Goal: Transaction & Acquisition: Purchase product/service

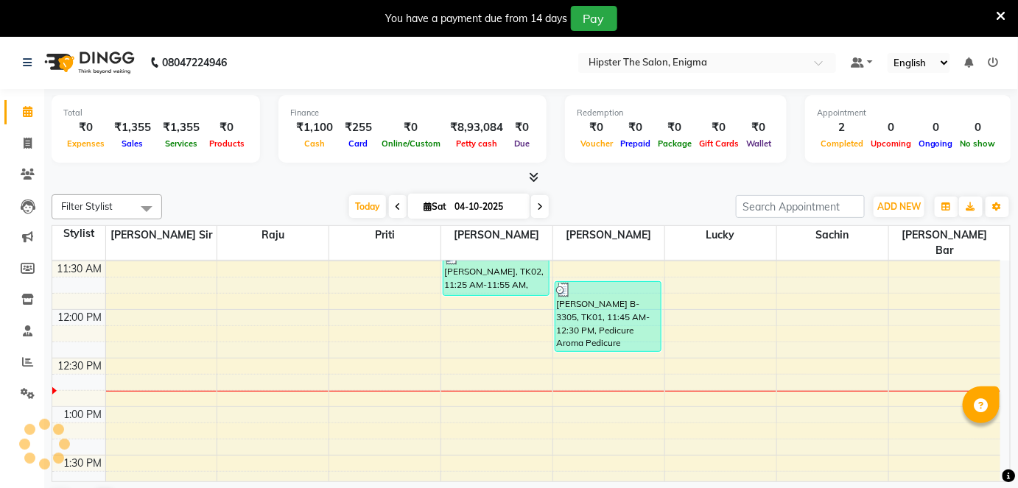
scroll to position [340, 0]
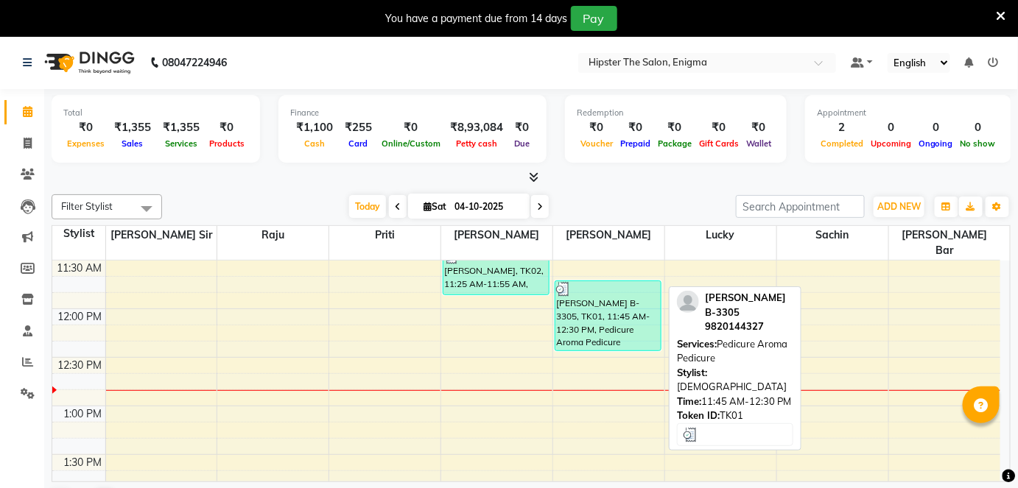
click at [599, 330] on div "[PERSON_NAME] B-3305, TK01, 11:45 AM-12:30 PM, Pedicure Aroma Pedicure" at bounding box center [607, 315] width 105 height 69
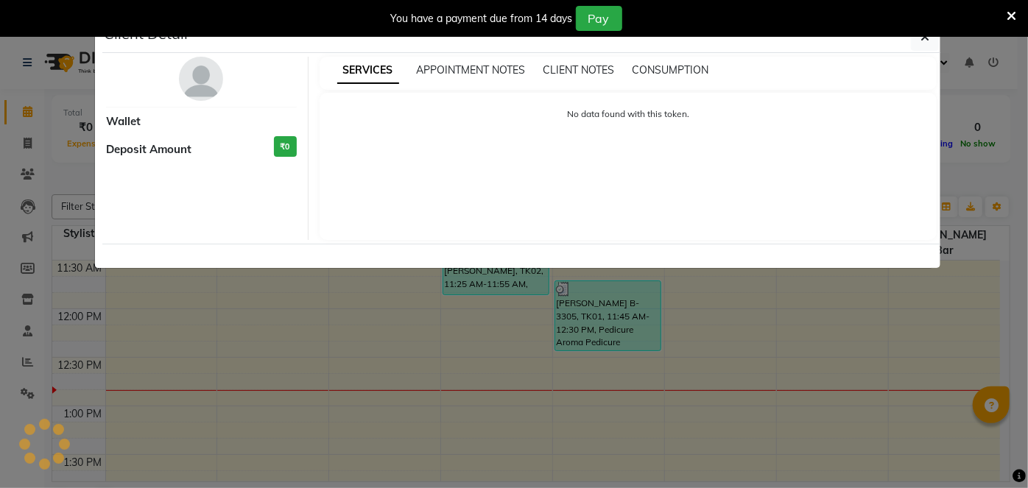
select select "3"
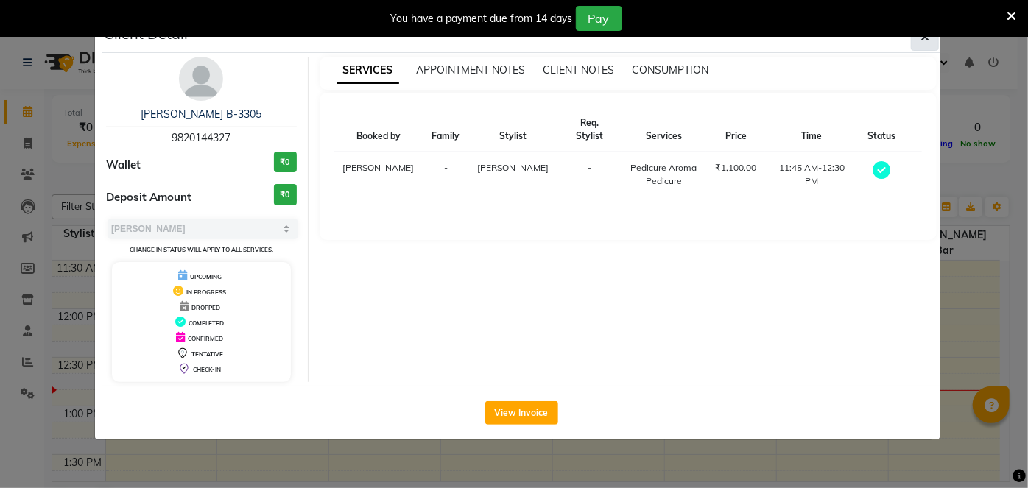
click at [926, 43] on span "button" at bounding box center [925, 36] width 9 height 15
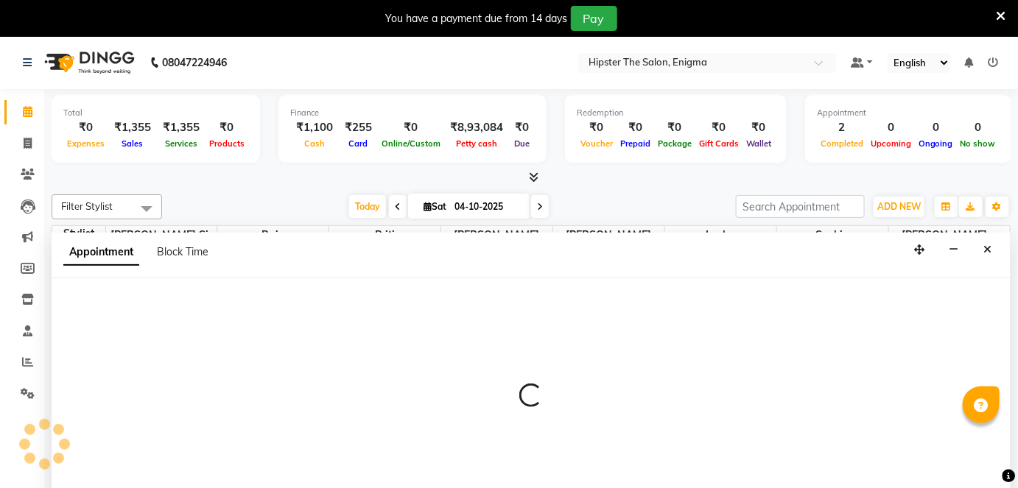
scroll to position [36, 0]
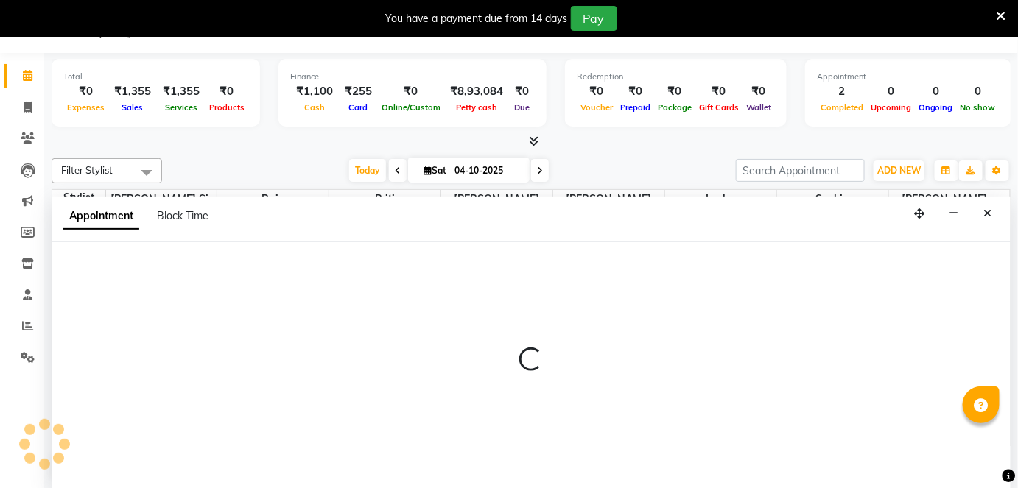
select select "85574"
select select "795"
select select "tentative"
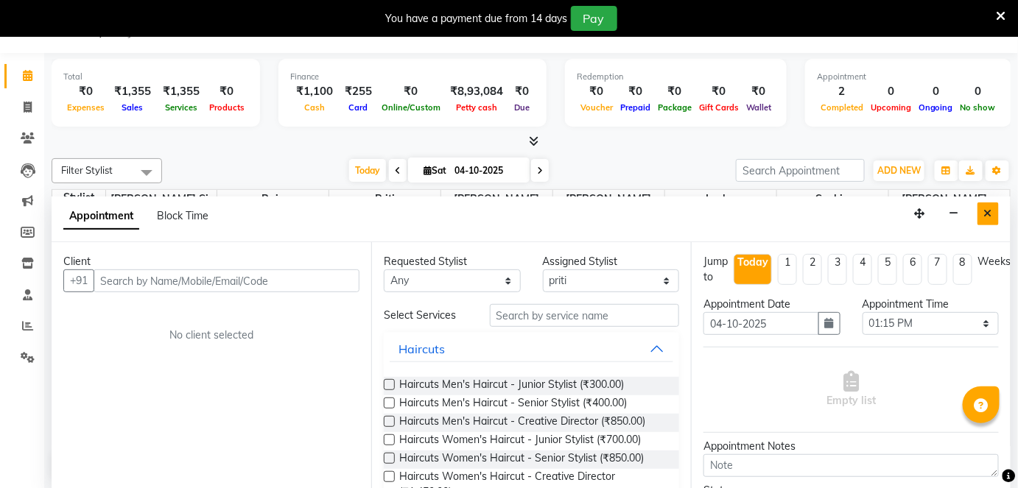
click at [981, 212] on button "Close" at bounding box center [988, 214] width 21 height 23
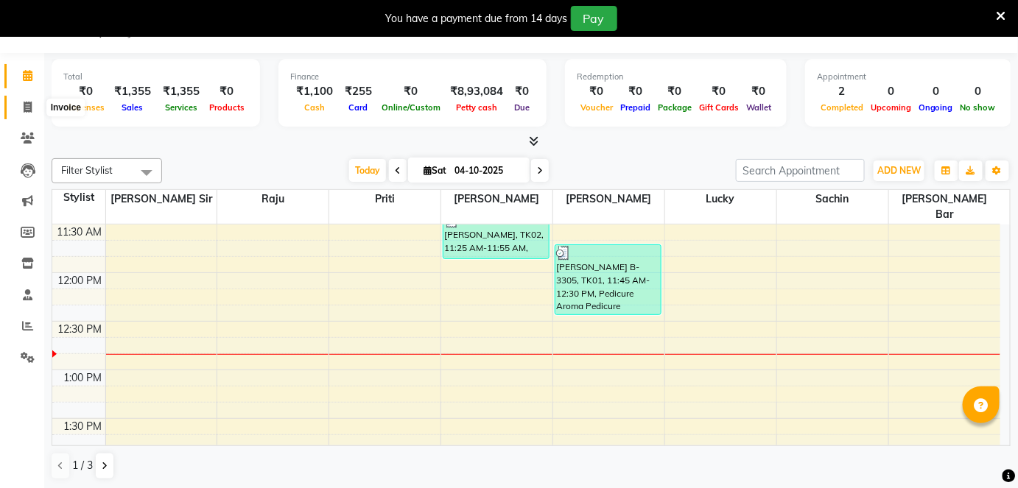
click at [29, 112] on icon at bounding box center [28, 107] width 8 height 11
select select "service"
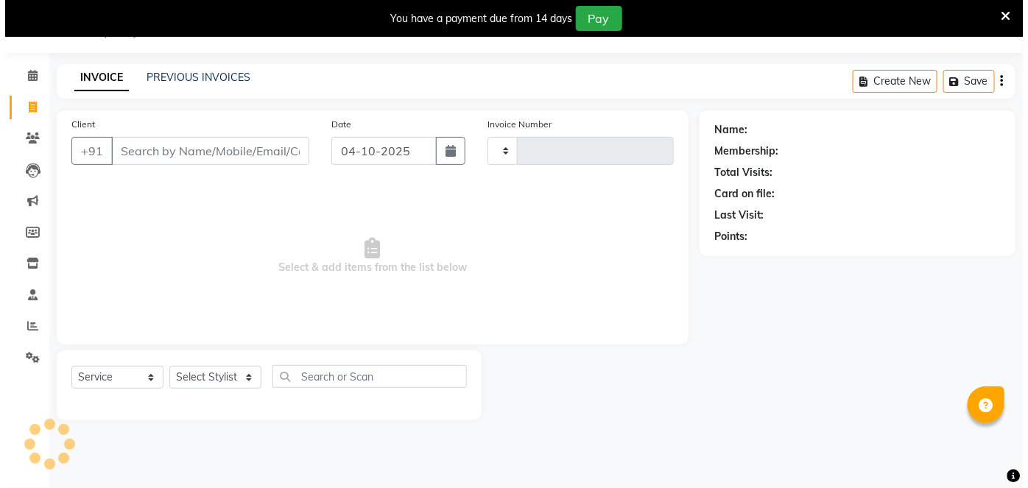
scroll to position [35, 0]
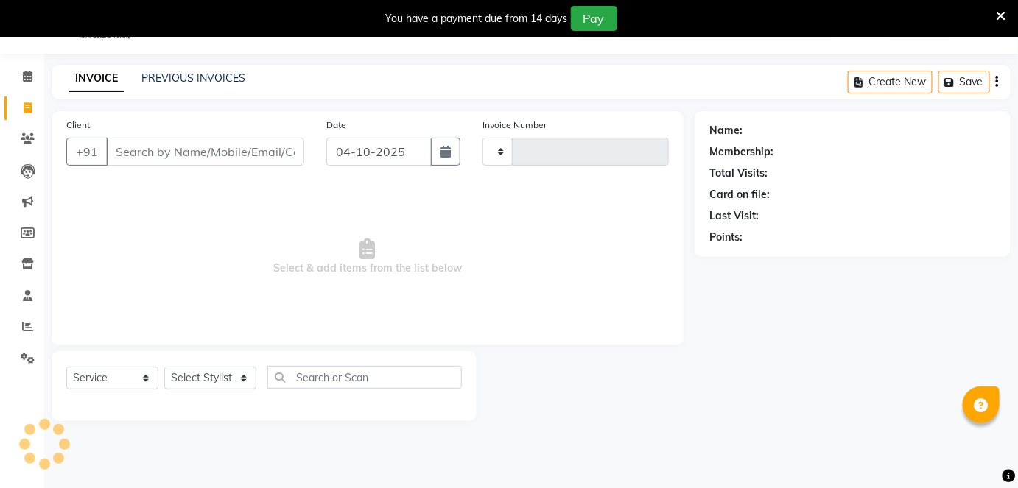
type input "1341"
select select "4468"
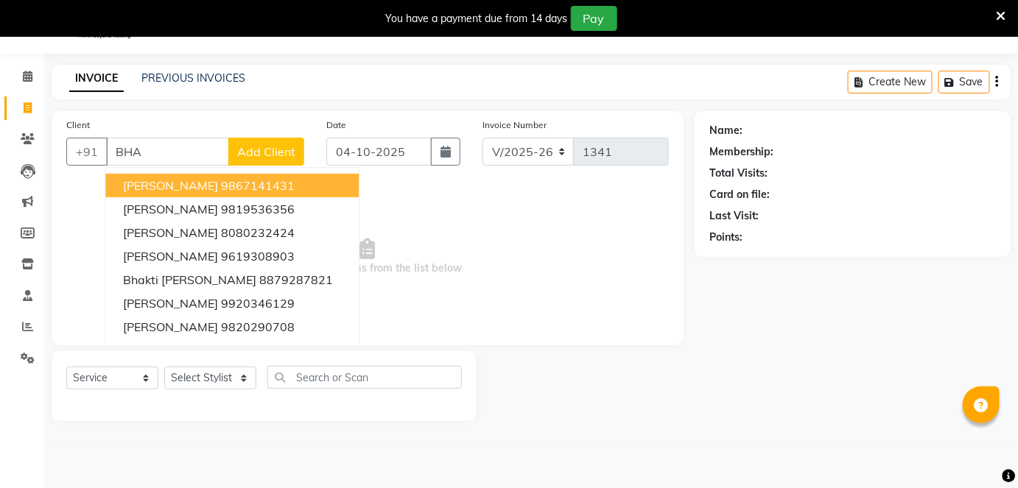
click at [185, 181] on span "[PERSON_NAME]" at bounding box center [170, 185] width 95 height 15
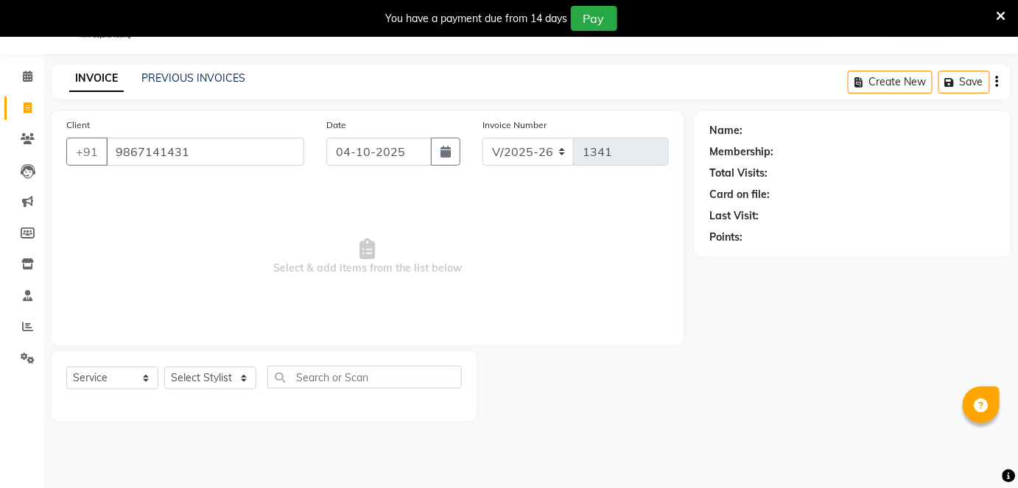
type input "9867141431"
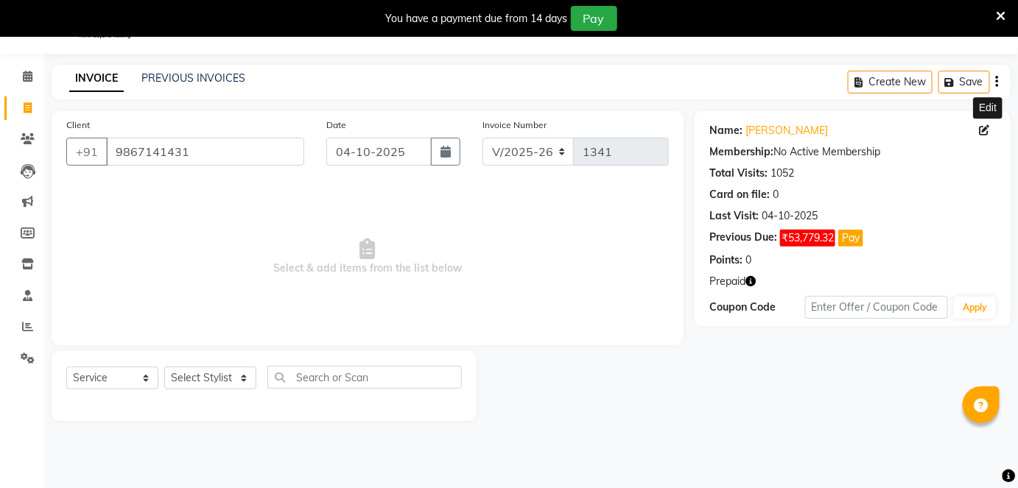
click at [988, 133] on icon at bounding box center [985, 130] width 10 height 10
select select "25"
select select "12"
select select "2016"
select select "[DEMOGRAPHIC_DATA]"
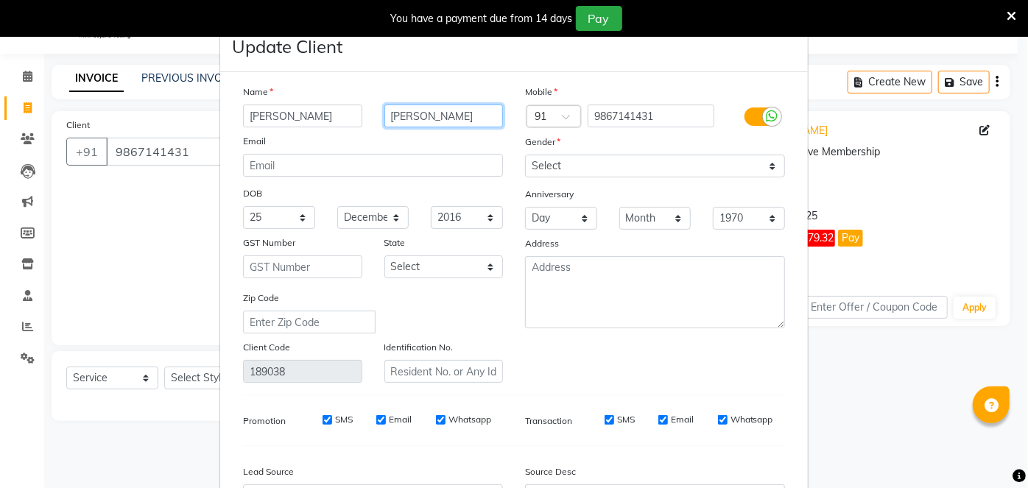
click at [477, 113] on input "[PERSON_NAME]" at bounding box center [444, 116] width 119 height 23
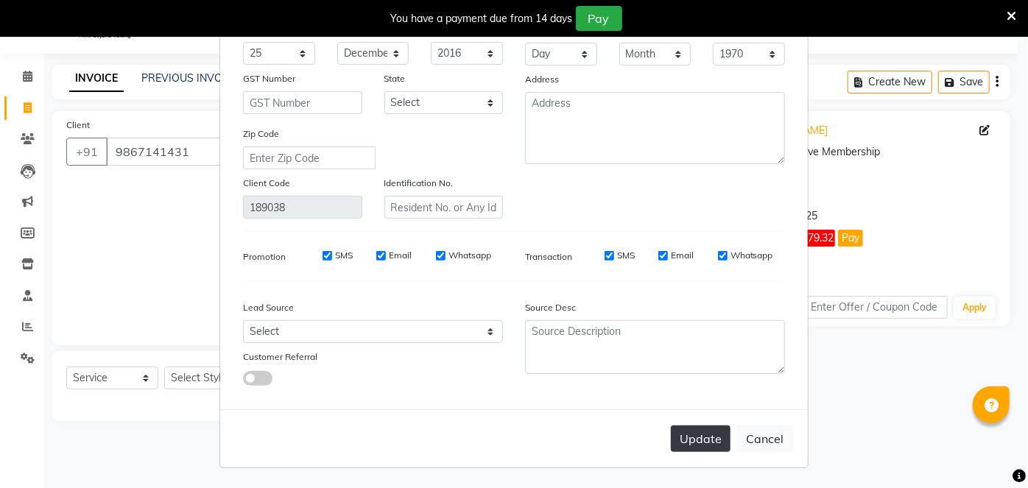
type input "[PERSON_NAME] B-3305"
click at [697, 440] on button "Update" at bounding box center [701, 439] width 60 height 27
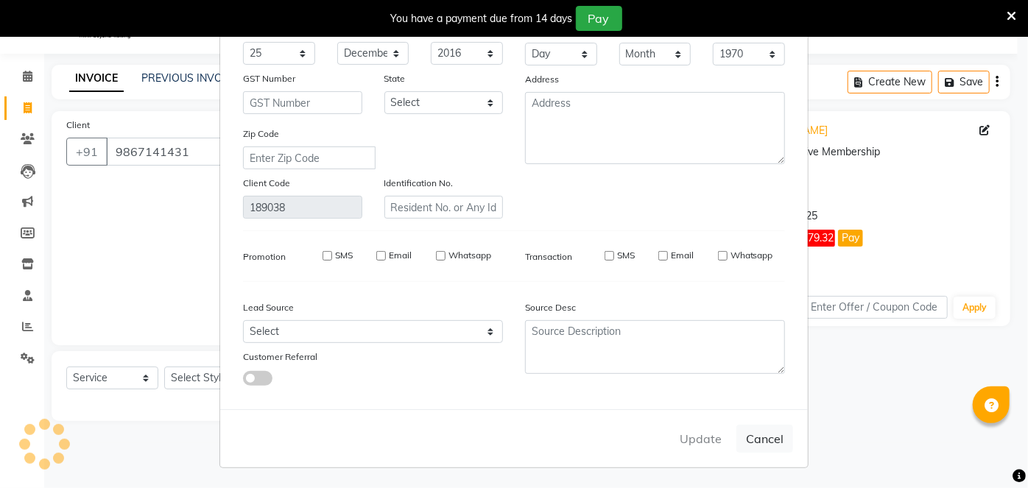
select select
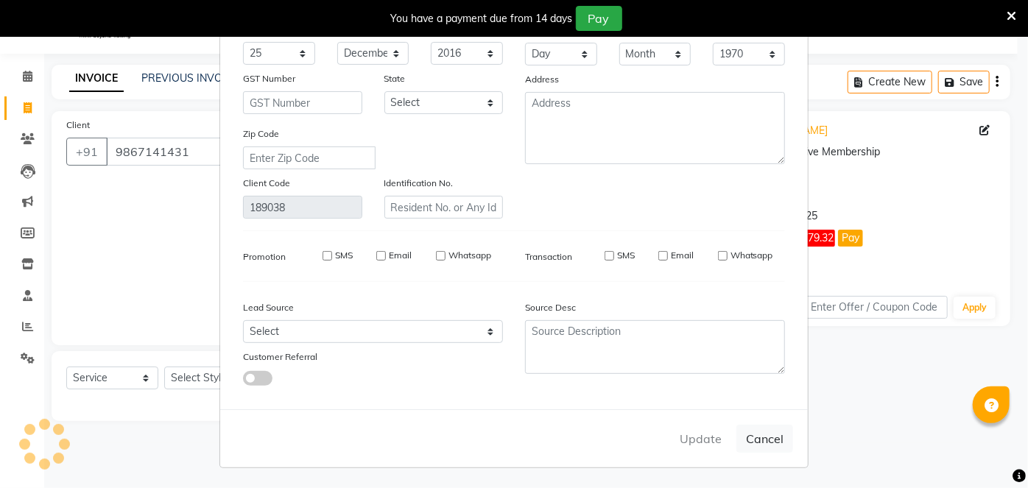
select select
checkbox input "false"
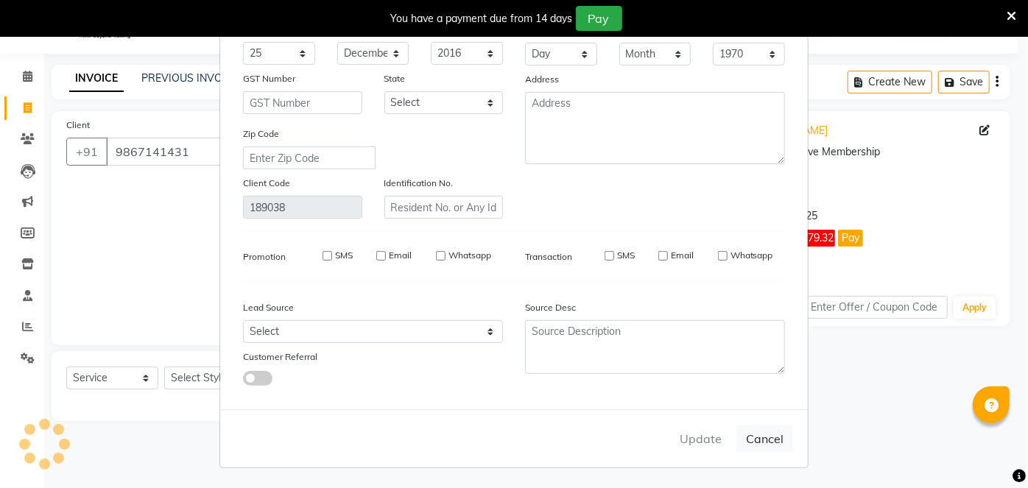
checkbox input "false"
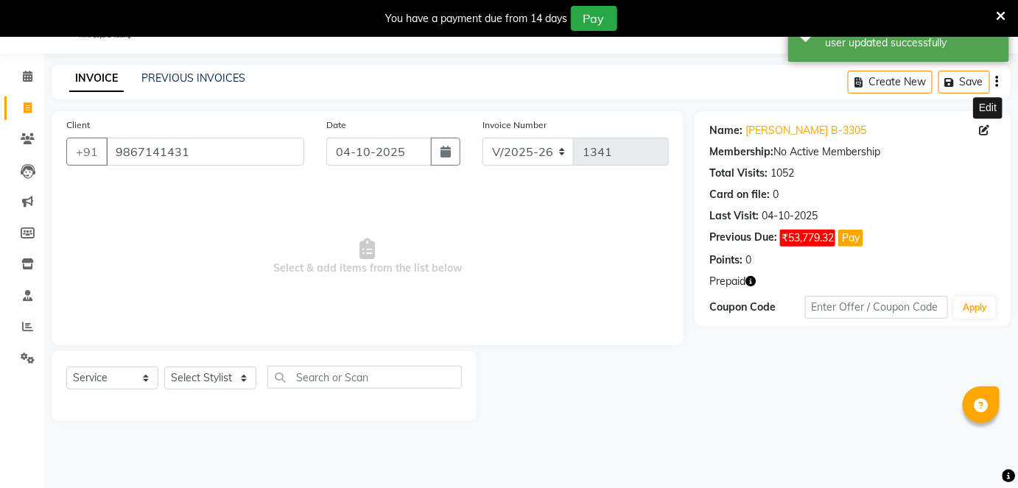
click at [984, 125] on icon at bounding box center [985, 130] width 10 height 10
select select "25"
select select "12"
select select "2016"
select select "[DEMOGRAPHIC_DATA]"
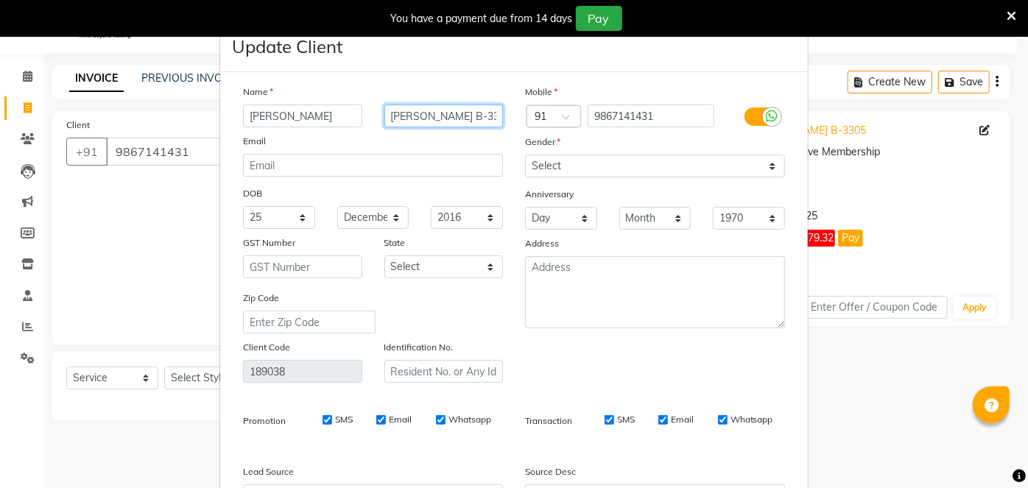
click at [489, 113] on input "[PERSON_NAME] B-3305" at bounding box center [444, 116] width 119 height 23
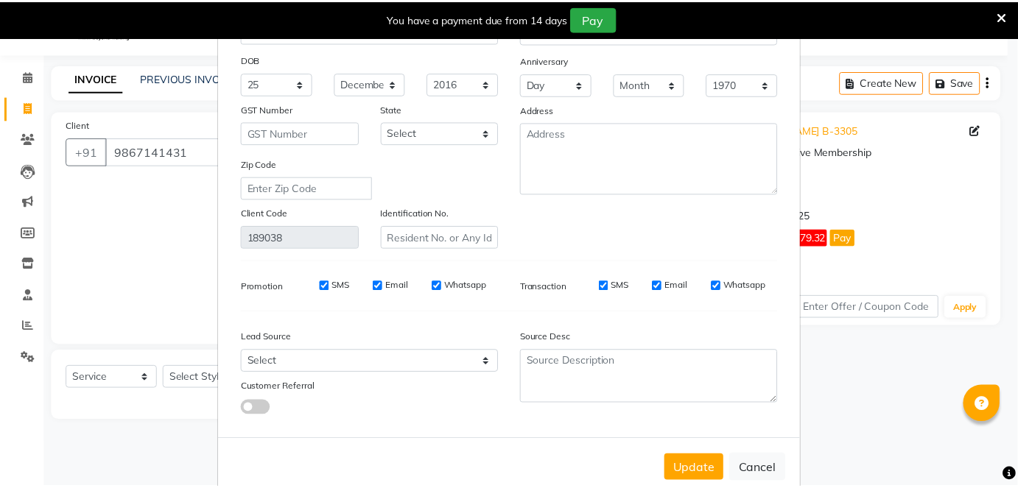
scroll to position [136, 0]
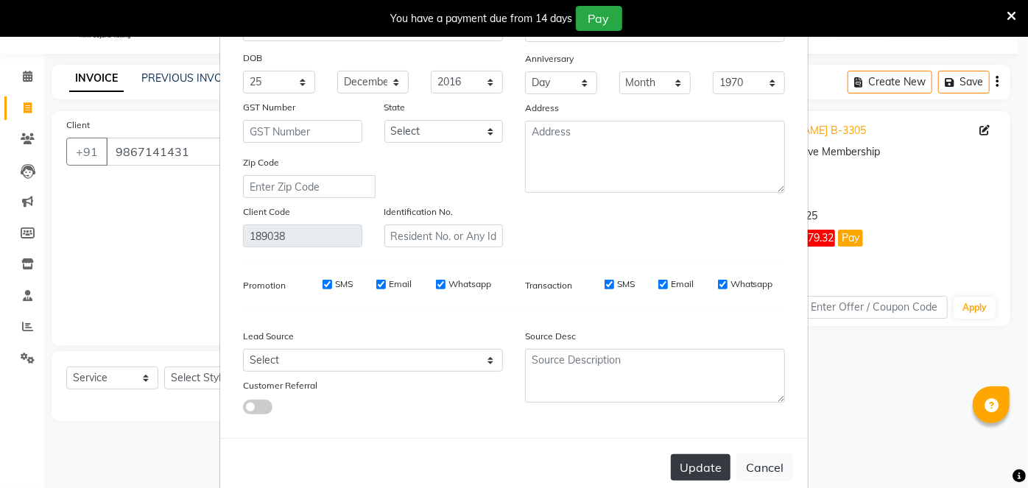
type input "[PERSON_NAME]"
click at [688, 467] on button "Update" at bounding box center [701, 468] width 60 height 27
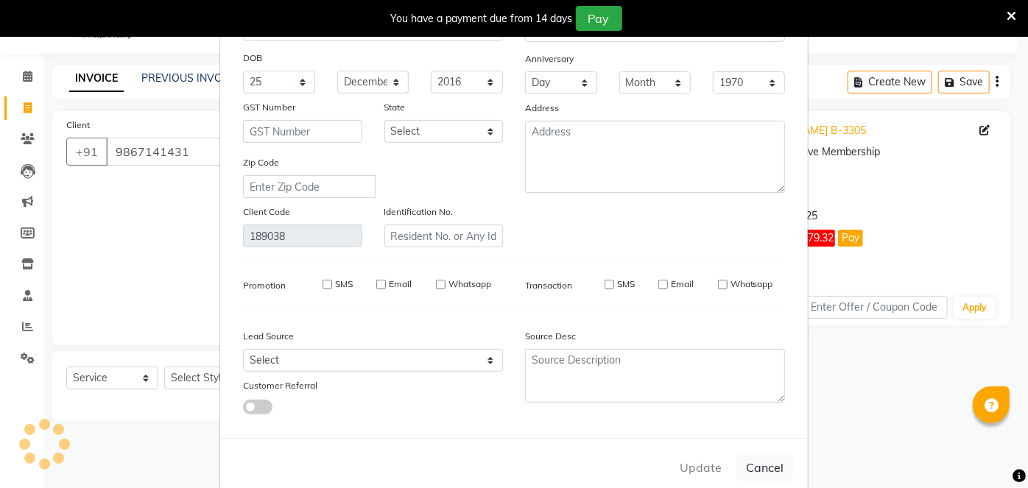
select select
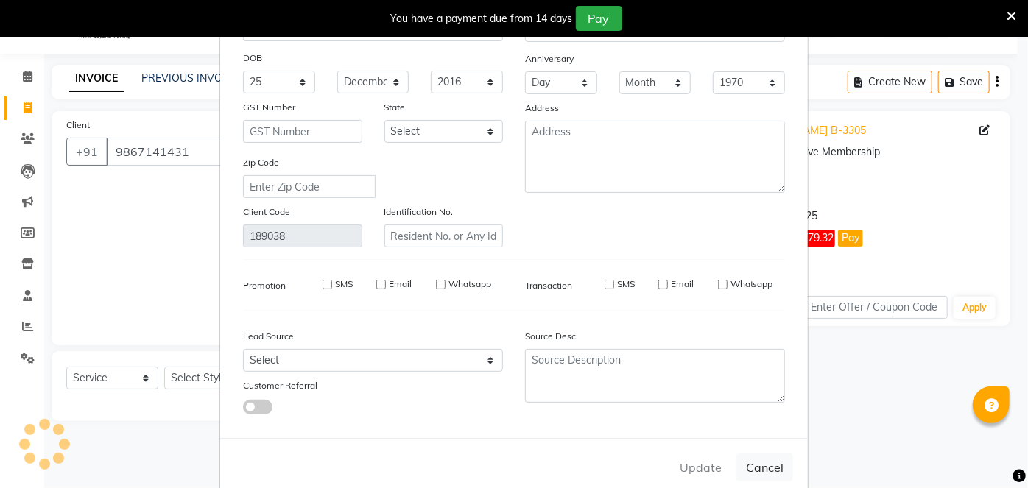
select select
checkbox input "false"
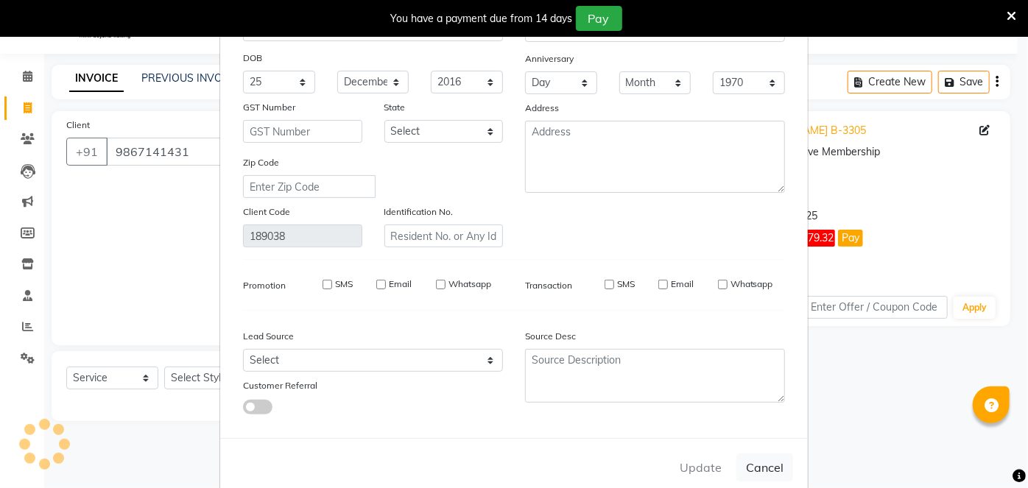
checkbox input "false"
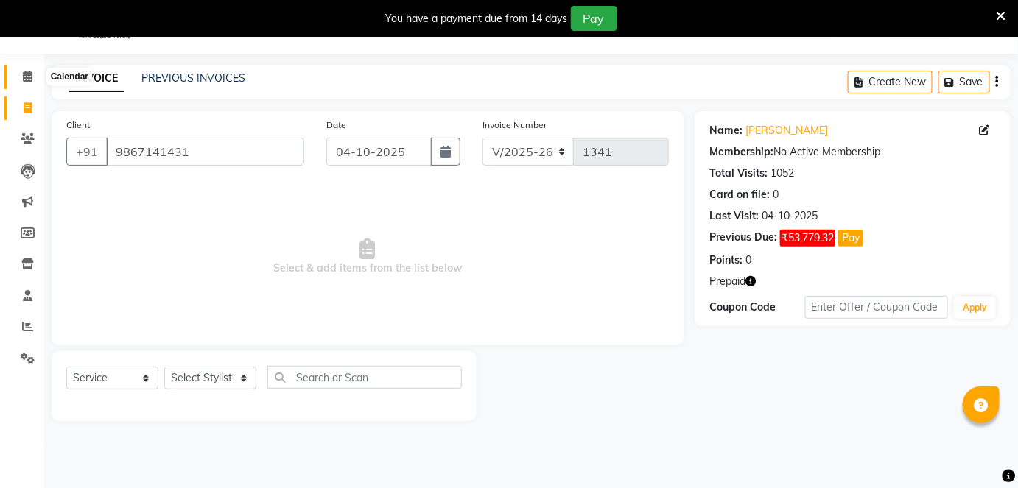
click at [25, 69] on span at bounding box center [28, 77] width 26 height 17
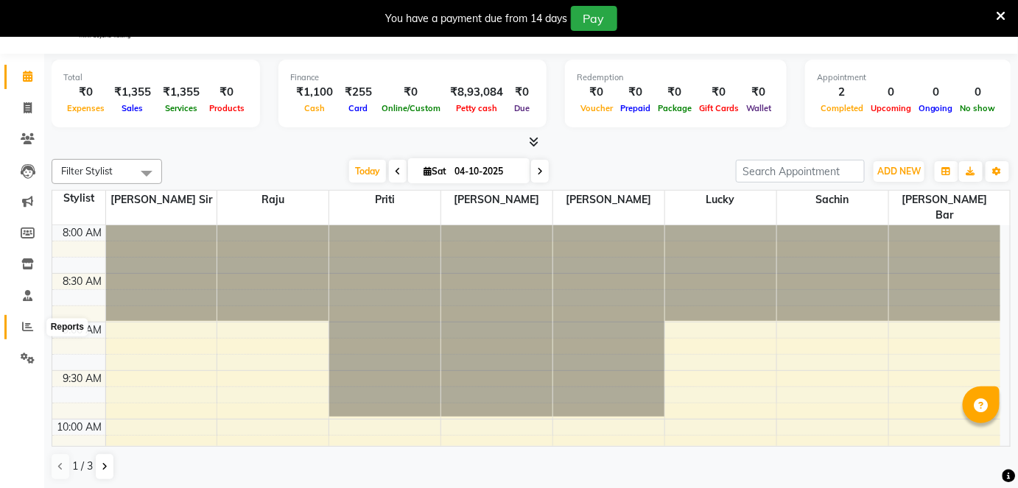
click at [19, 330] on span at bounding box center [28, 327] width 26 height 17
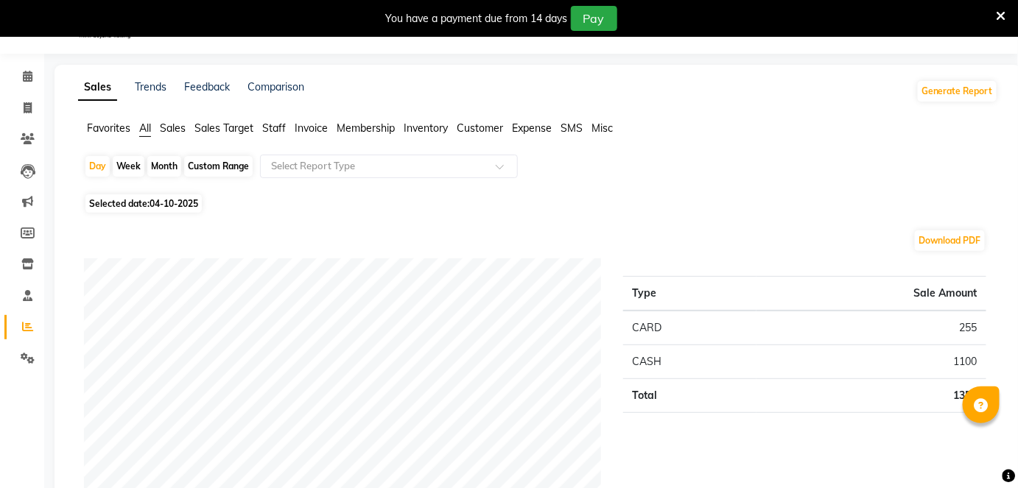
click at [208, 161] on div "Custom Range" at bounding box center [218, 166] width 69 height 21
select select "10"
select select "2025"
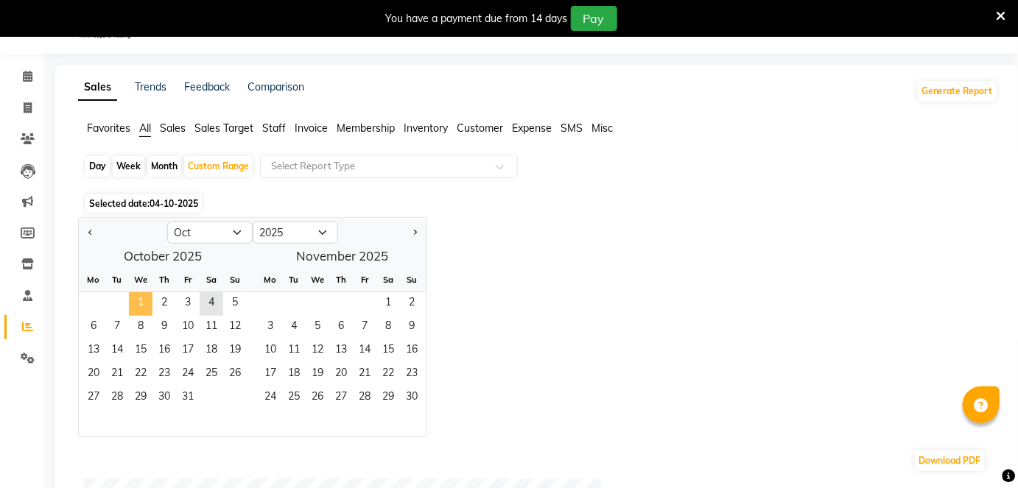
click at [129, 303] on span "1" at bounding box center [141, 304] width 24 height 24
click at [208, 304] on span "4" at bounding box center [212, 304] width 24 height 24
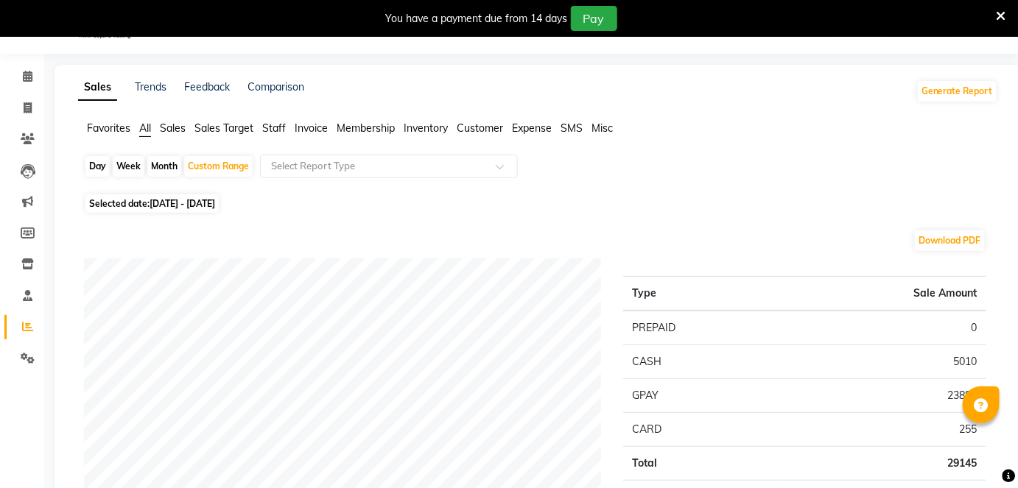
click at [310, 127] on span "Invoice" at bounding box center [311, 128] width 33 height 13
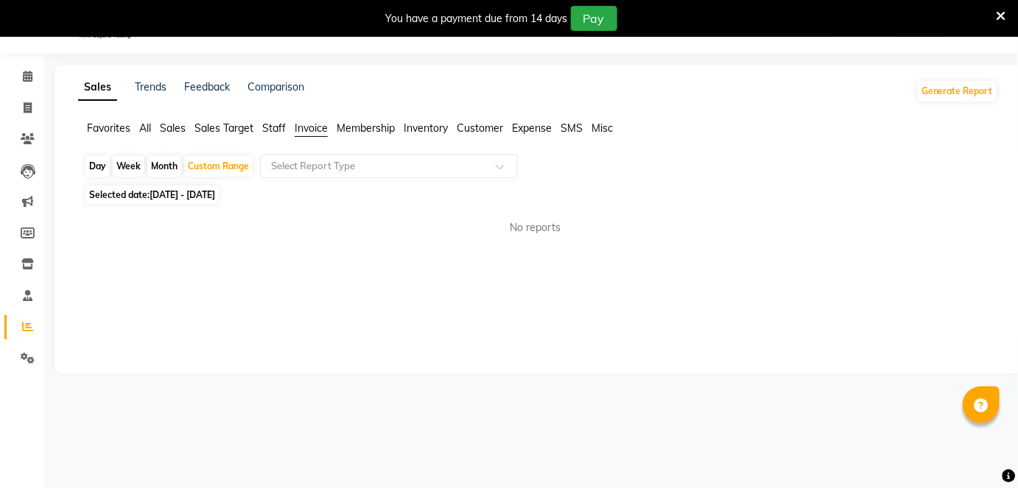
click at [373, 171] on input "text" at bounding box center [374, 166] width 212 height 15
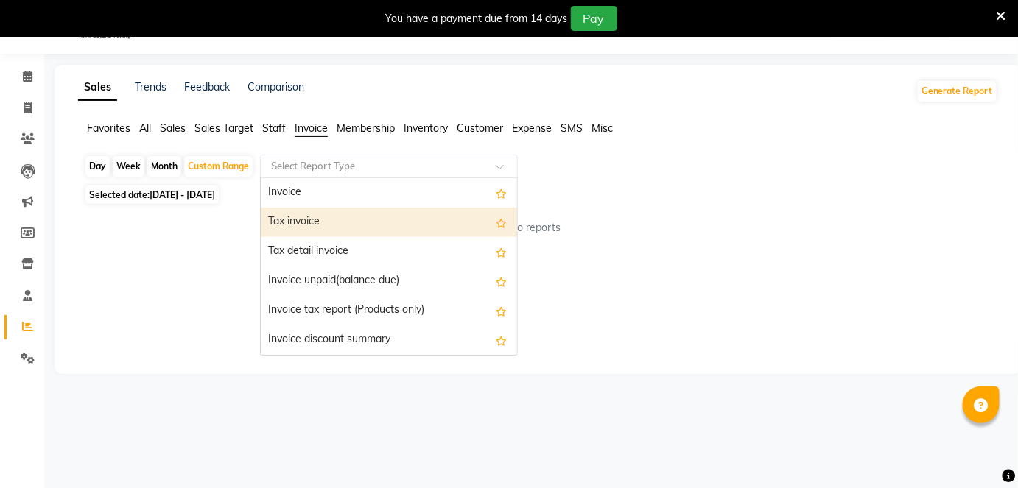
click at [341, 222] on div "Tax invoice" at bounding box center [389, 222] width 256 height 29
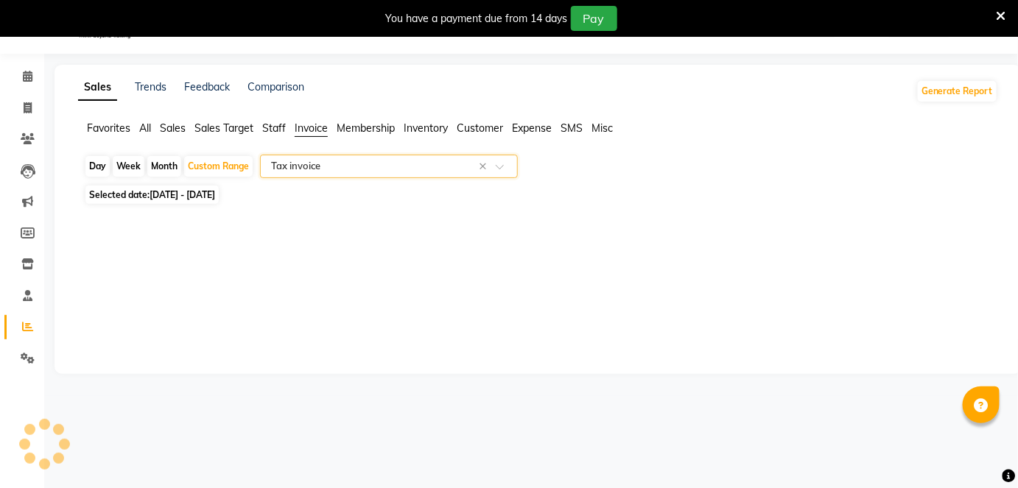
select select "full_report"
select select "csv"
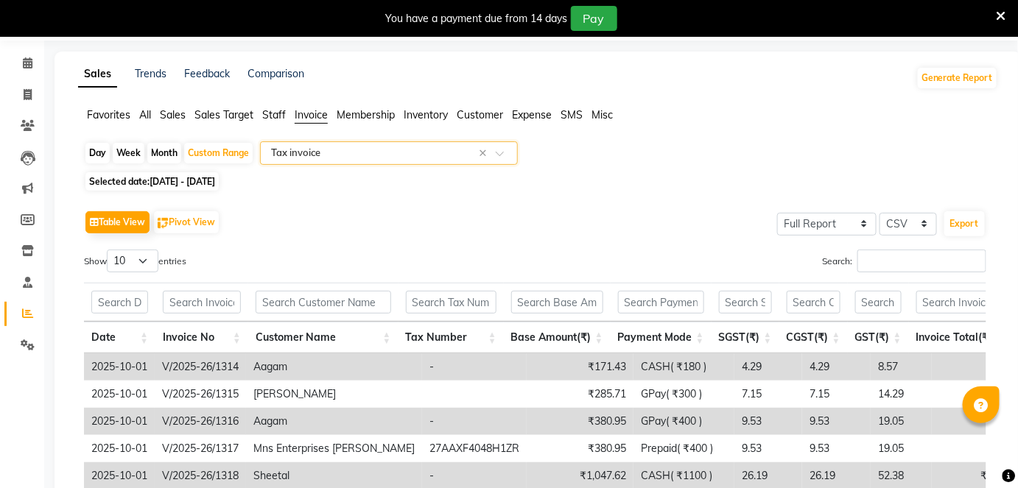
scroll to position [45, 0]
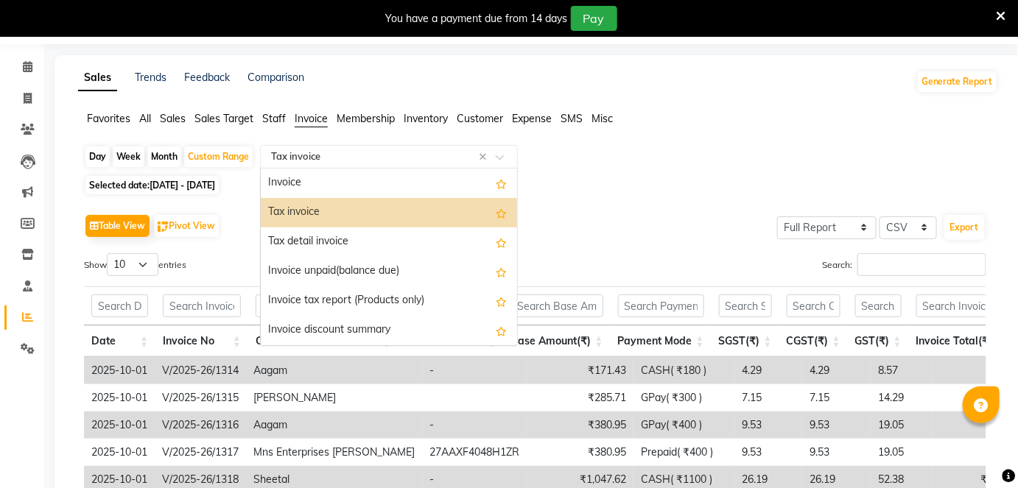
click at [432, 152] on input "text" at bounding box center [374, 157] width 212 height 15
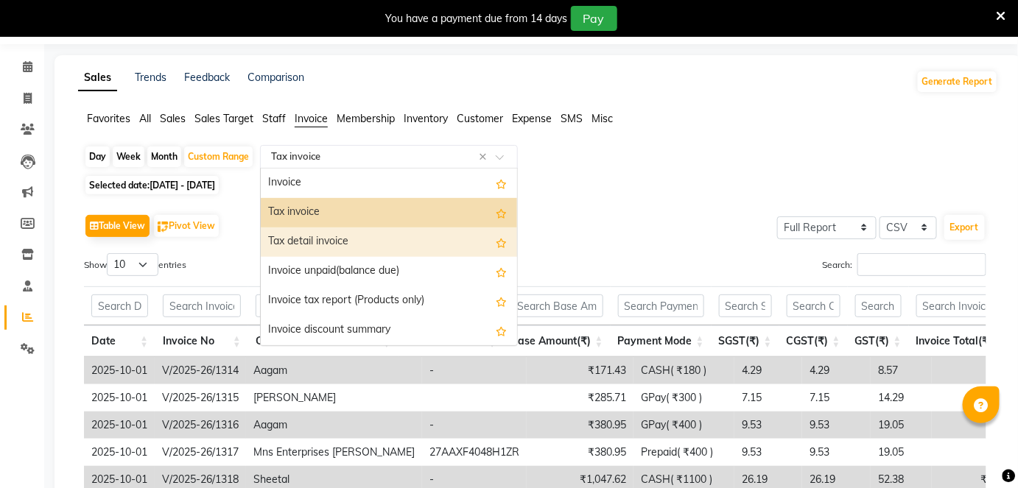
click at [328, 242] on div "Tax detail invoice" at bounding box center [389, 242] width 256 height 29
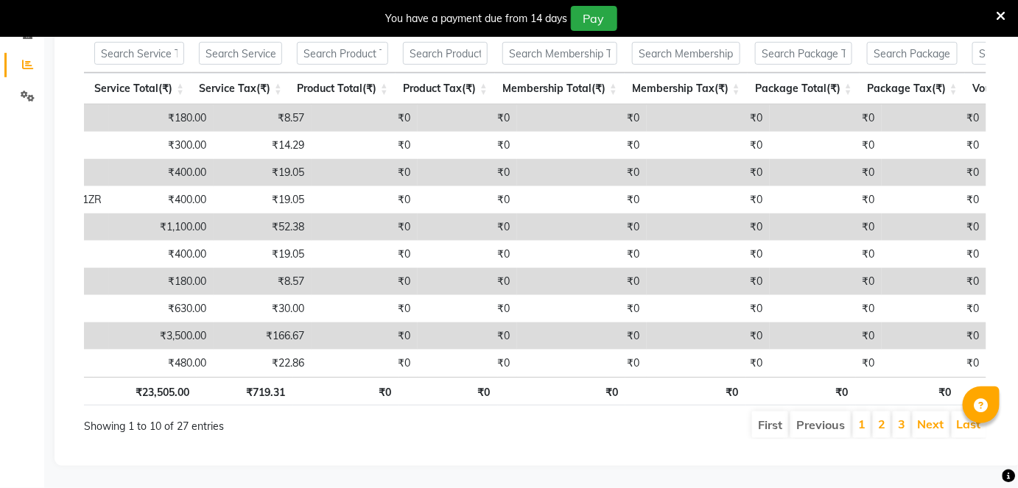
scroll to position [0, 0]
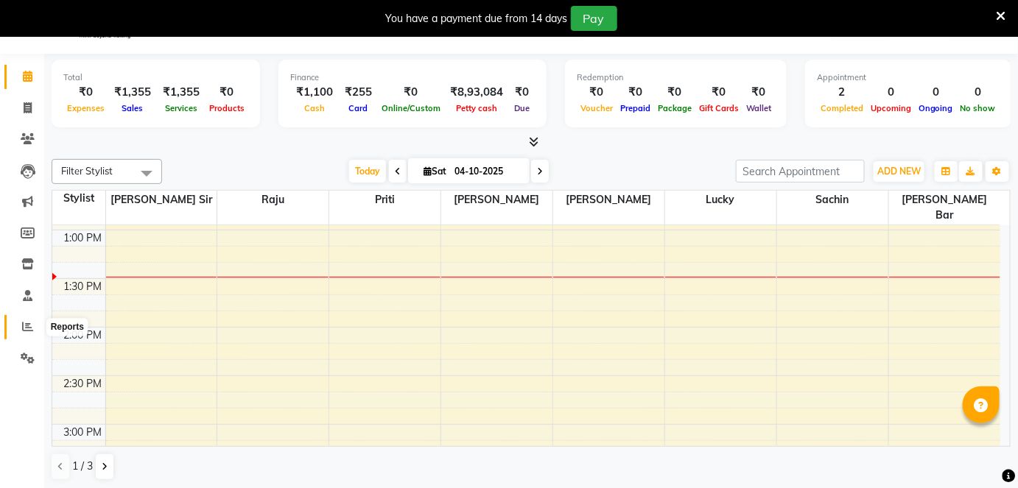
click at [24, 332] on icon at bounding box center [27, 326] width 11 height 11
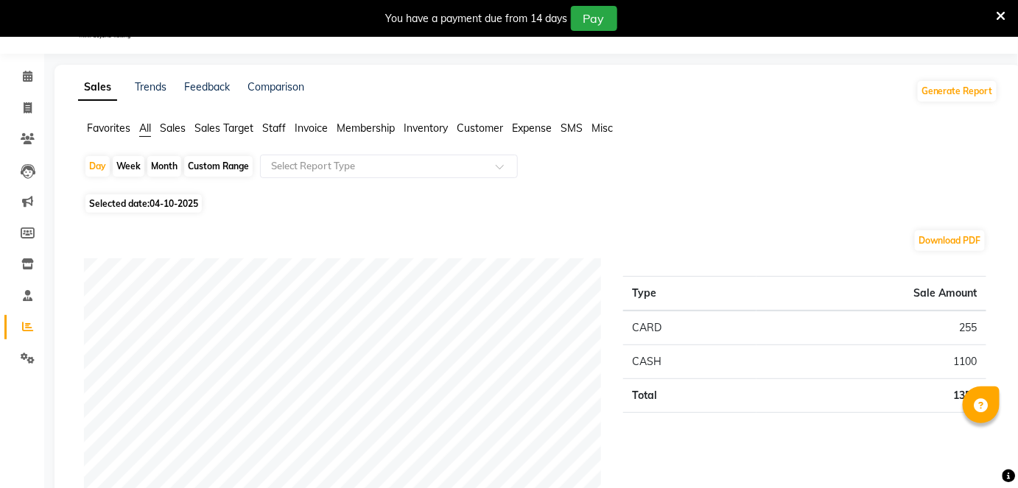
click at [219, 165] on div "Custom Range" at bounding box center [218, 166] width 69 height 21
select select "10"
select select "2025"
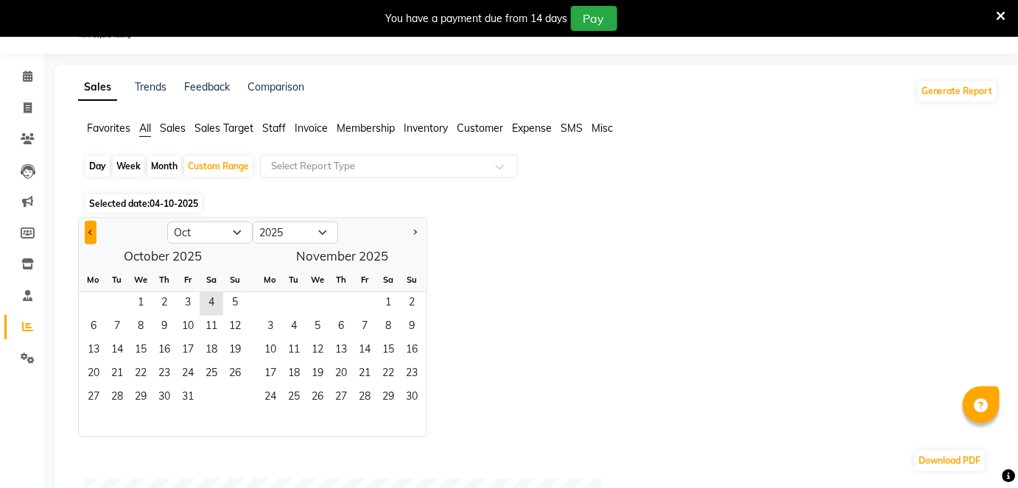
click at [92, 228] on button "Previous month" at bounding box center [91, 233] width 12 height 24
select select "9"
click at [94, 297] on span "1" at bounding box center [94, 304] width 24 height 24
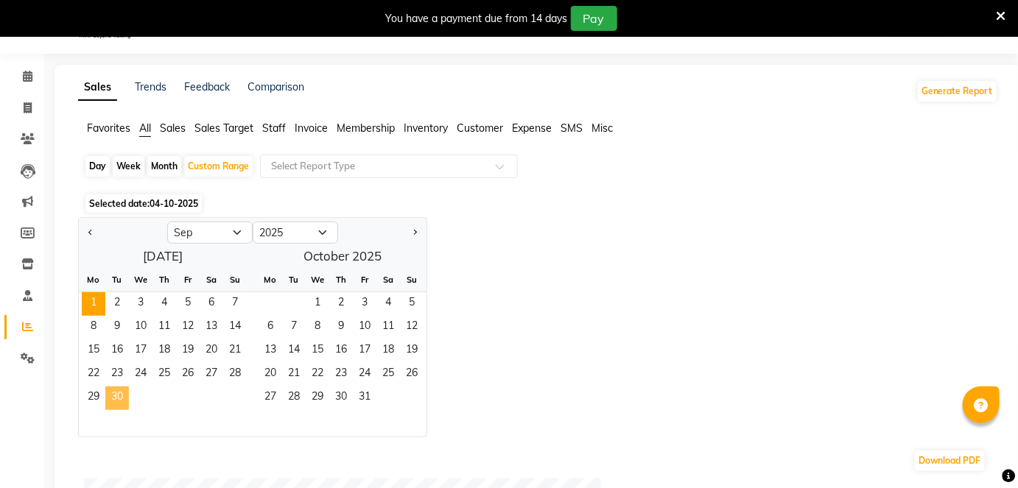
click at [118, 395] on span "30" at bounding box center [117, 399] width 24 height 24
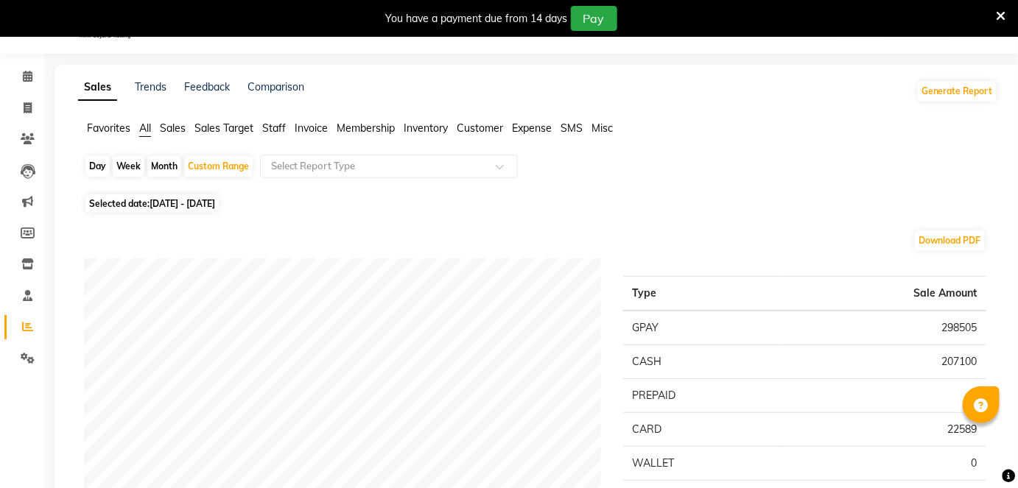
click at [311, 124] on span "Invoice" at bounding box center [311, 128] width 33 height 13
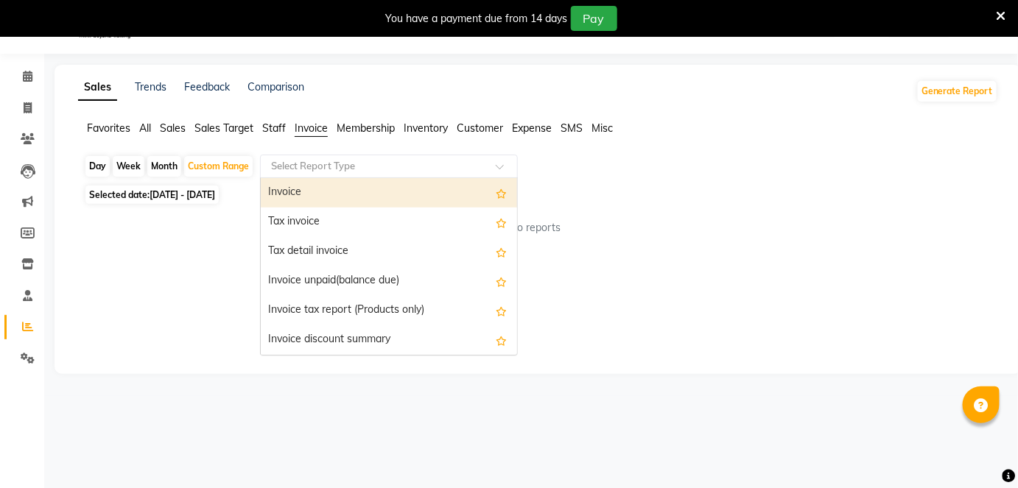
click at [326, 163] on input "text" at bounding box center [374, 166] width 212 height 15
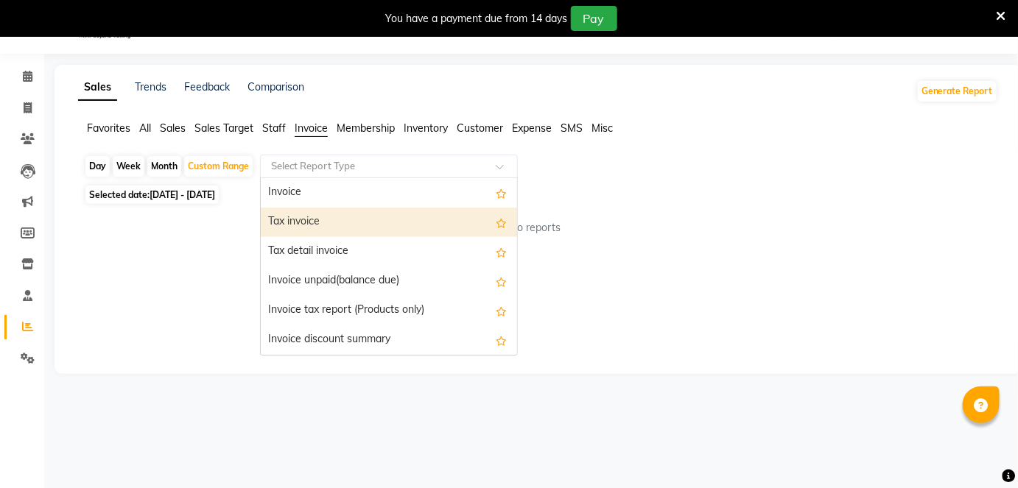
click at [302, 211] on div "Tax invoice" at bounding box center [389, 222] width 256 height 29
select select "full_report"
select select "csv"
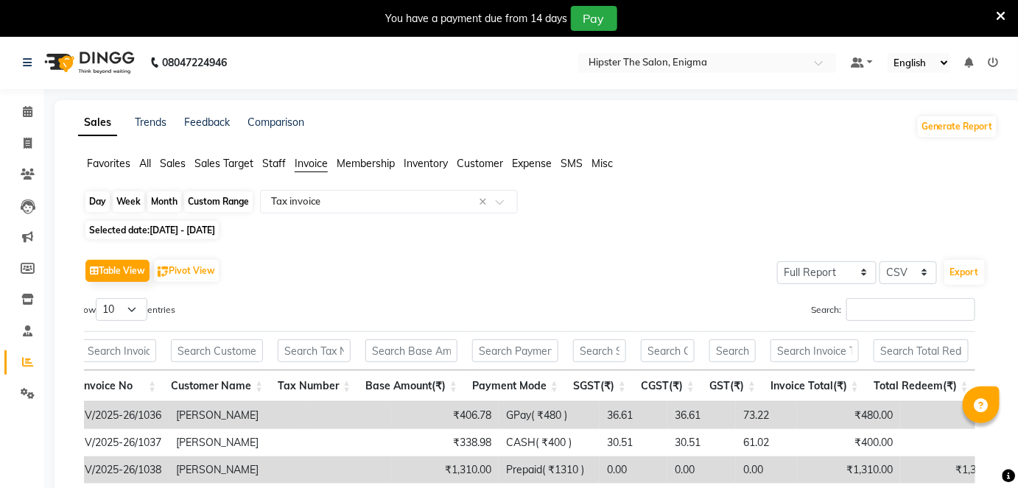
click at [204, 200] on div "Custom Range" at bounding box center [218, 202] width 69 height 21
select select "9"
select select "2025"
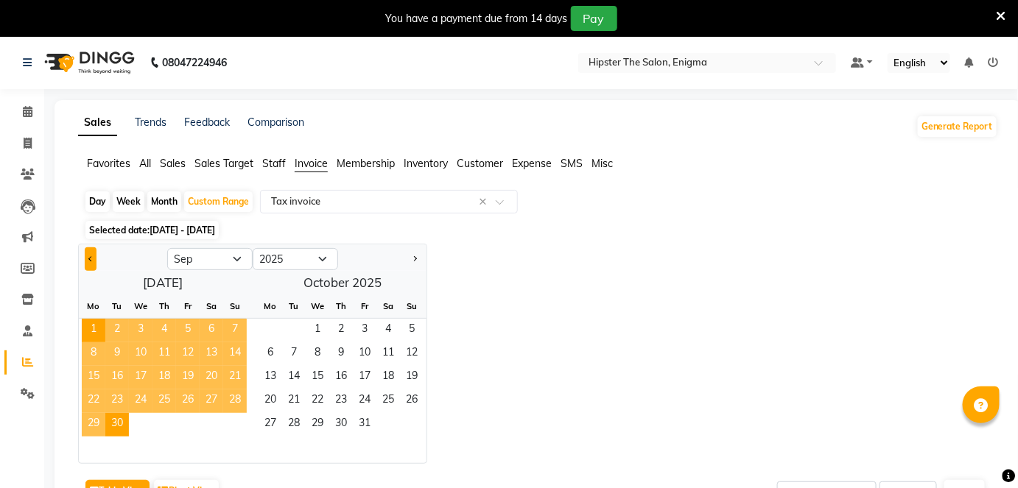
click at [89, 262] on button "Previous month" at bounding box center [91, 260] width 12 height 24
select select "8"
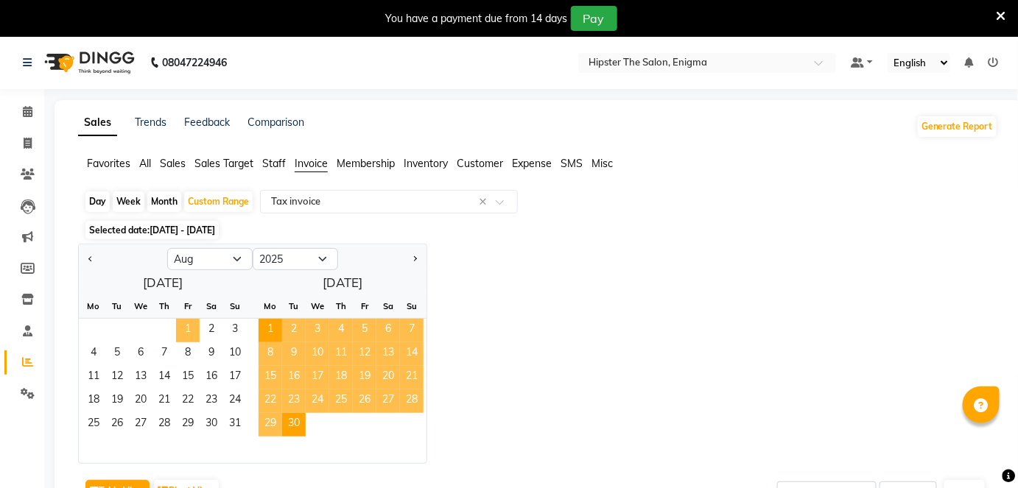
click at [183, 326] on span "1" at bounding box center [188, 331] width 24 height 24
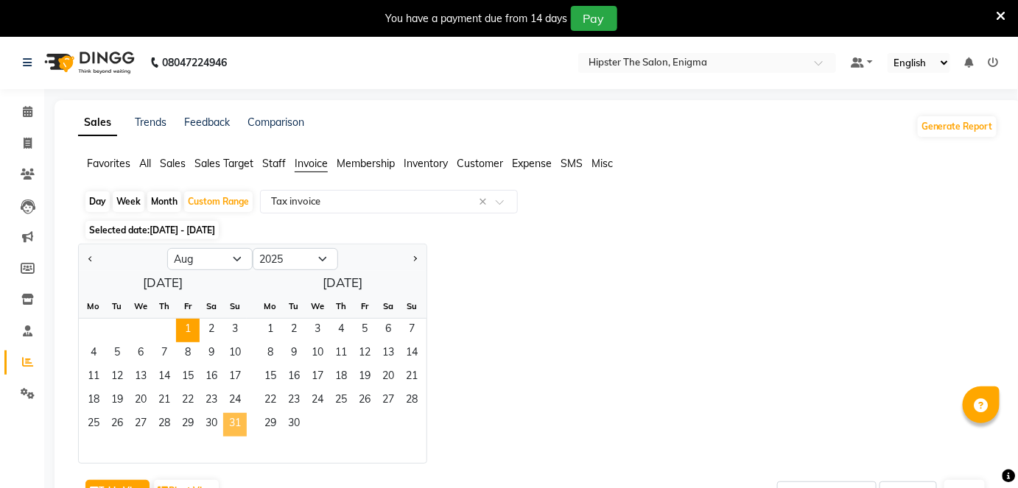
click at [224, 423] on span "31" at bounding box center [235, 425] width 24 height 24
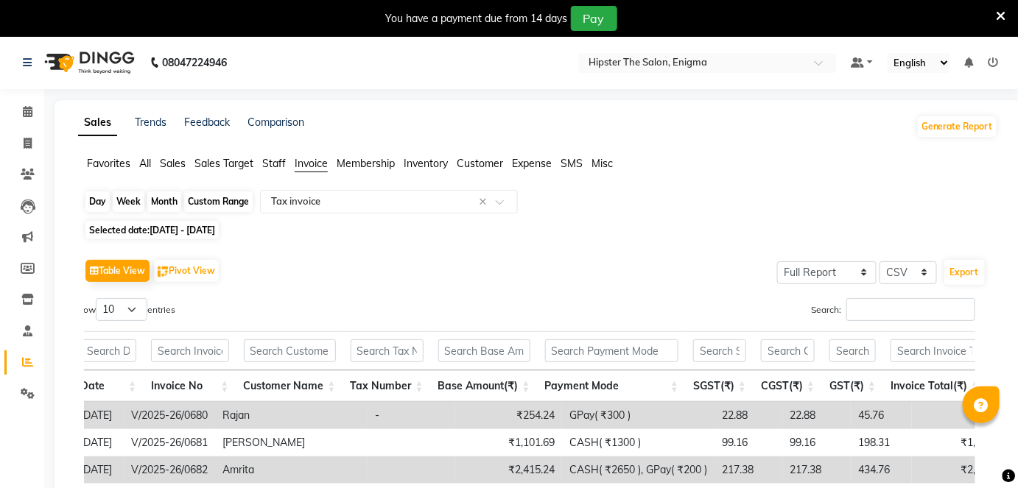
click at [230, 197] on div "Custom Range" at bounding box center [218, 202] width 69 height 21
select select "8"
select select "2025"
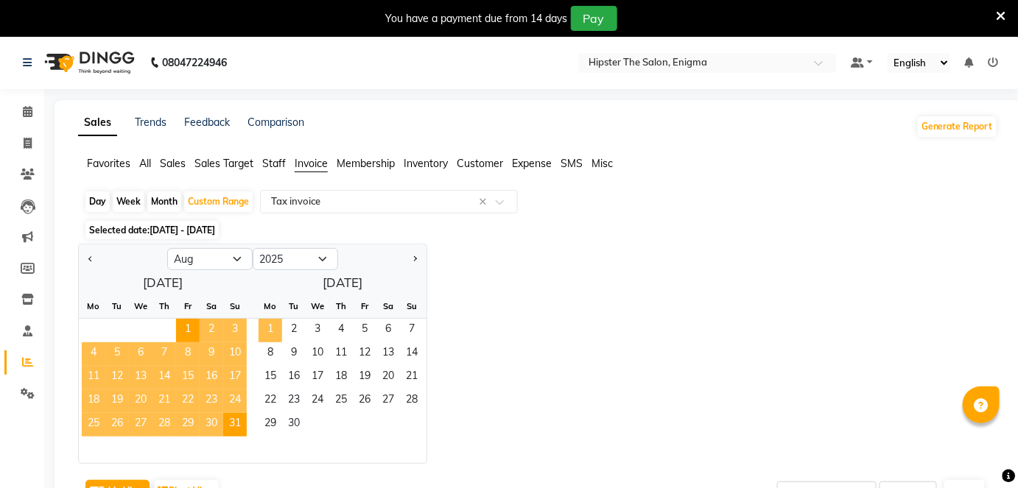
click at [265, 335] on span "1" at bounding box center [271, 331] width 24 height 24
select select "9"
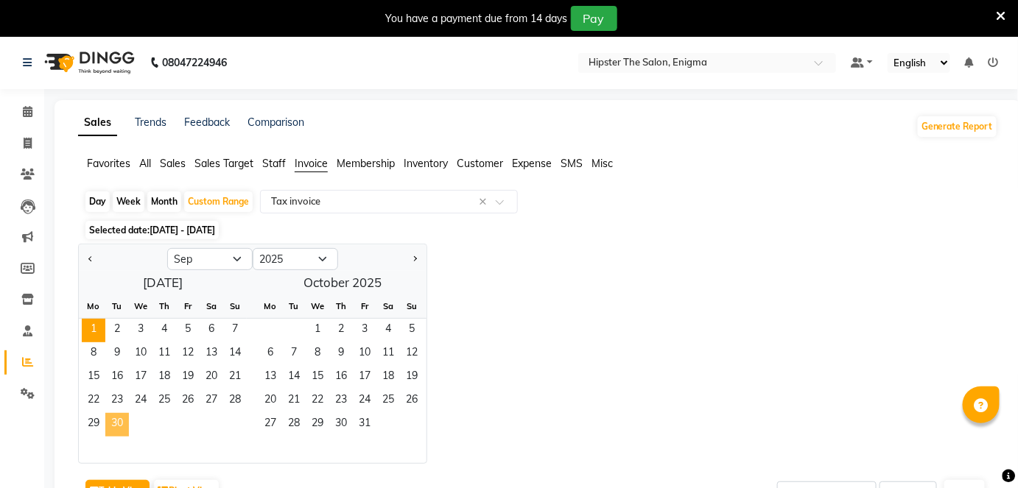
click at [116, 422] on span "30" at bounding box center [117, 425] width 24 height 24
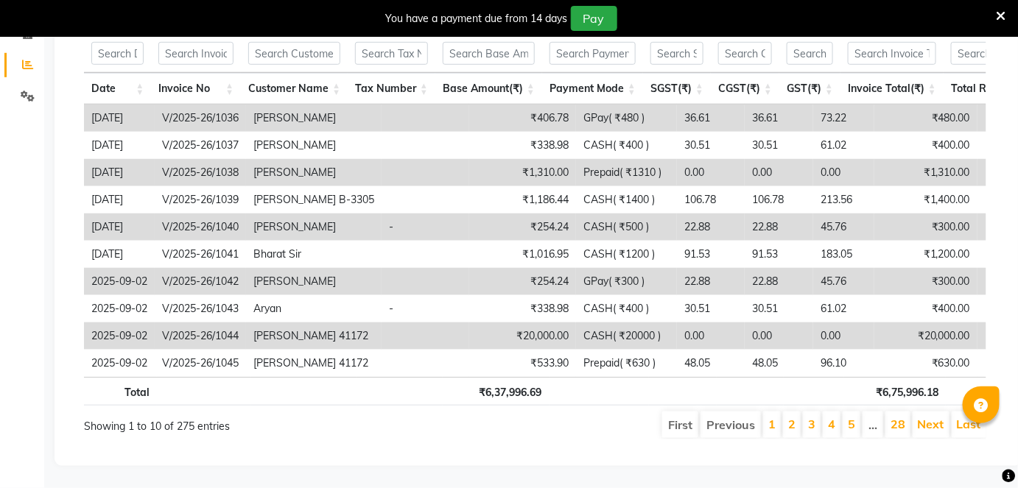
scroll to position [0, 66]
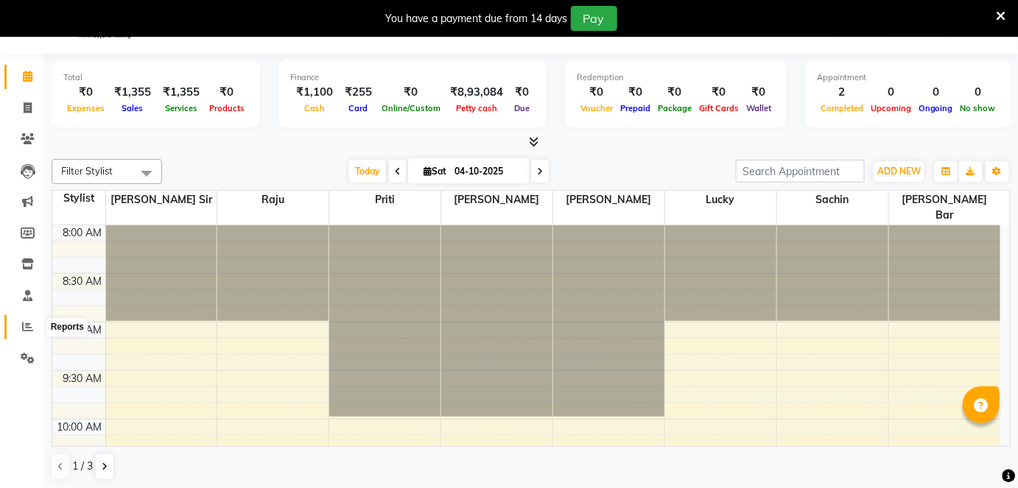
click at [29, 321] on icon at bounding box center [27, 326] width 11 height 11
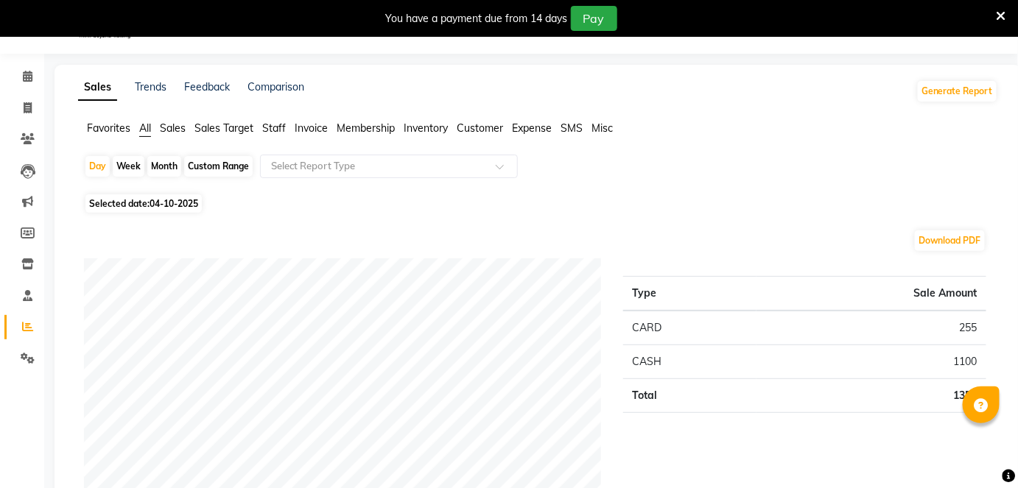
click at [223, 166] on div "Custom Range" at bounding box center [218, 166] width 69 height 21
select select "10"
select select "2025"
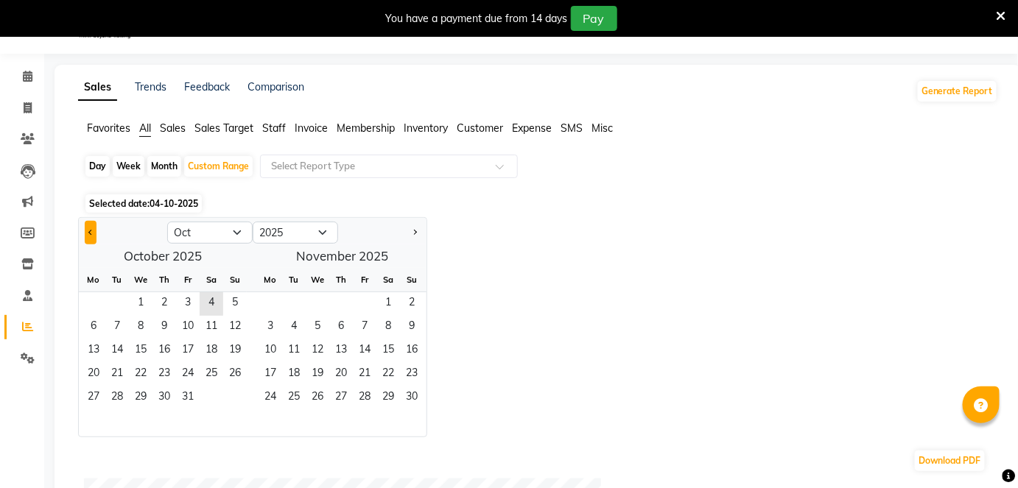
click at [88, 226] on button "Previous month" at bounding box center [91, 233] width 12 height 24
select select "9"
click at [96, 301] on span "1" at bounding box center [94, 304] width 24 height 24
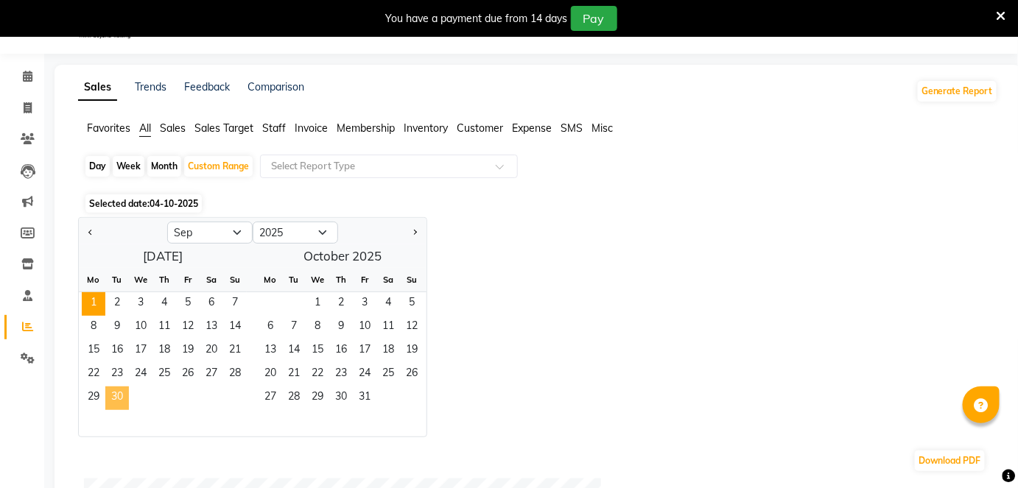
click at [115, 393] on span "30" at bounding box center [117, 399] width 24 height 24
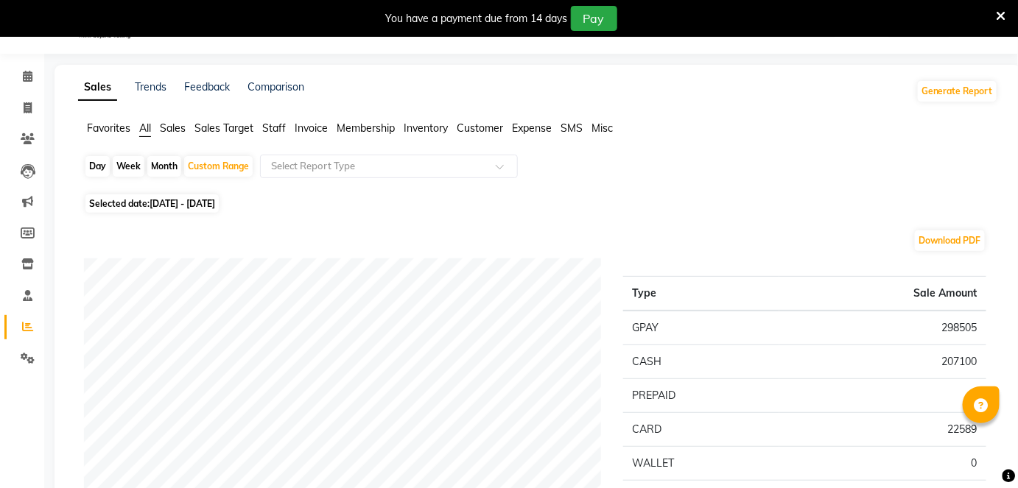
click at [200, 200] on span "[DATE] - [DATE]" at bounding box center [183, 203] width 66 height 11
select select "9"
select select "2025"
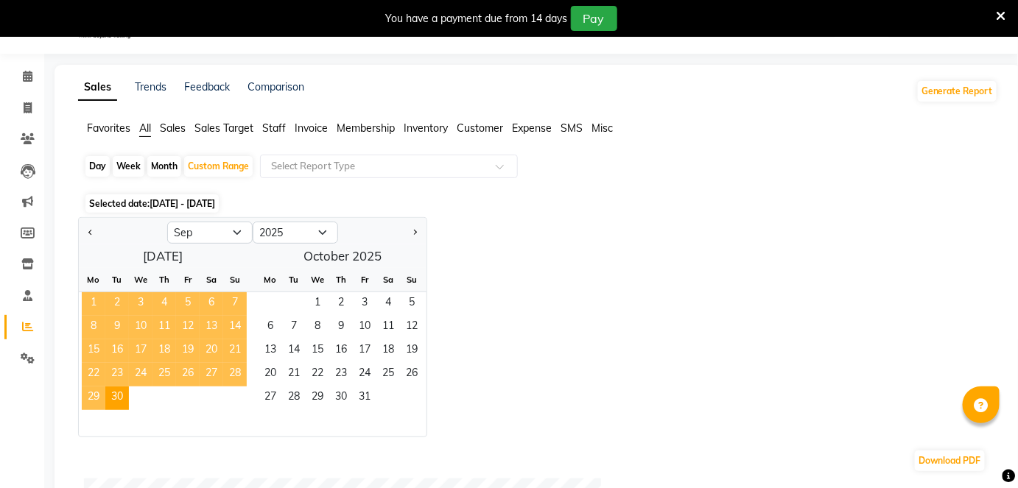
click at [94, 300] on span "1" at bounding box center [94, 304] width 24 height 24
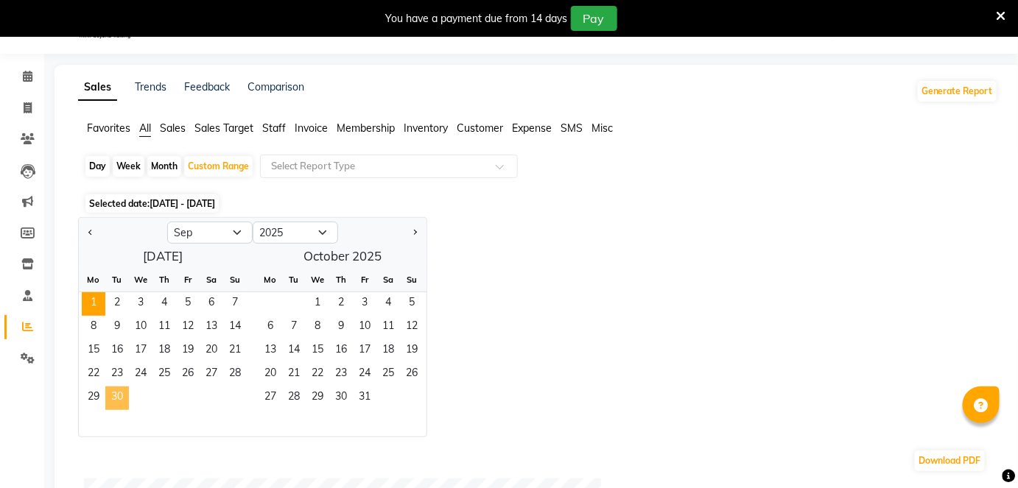
click at [119, 391] on span "30" at bounding box center [117, 399] width 24 height 24
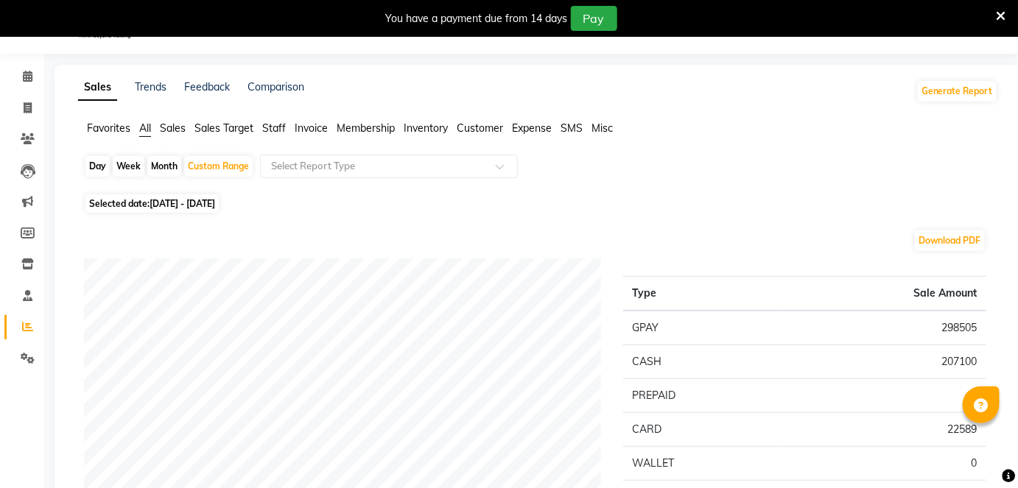
click at [309, 124] on span "Invoice" at bounding box center [311, 128] width 33 height 13
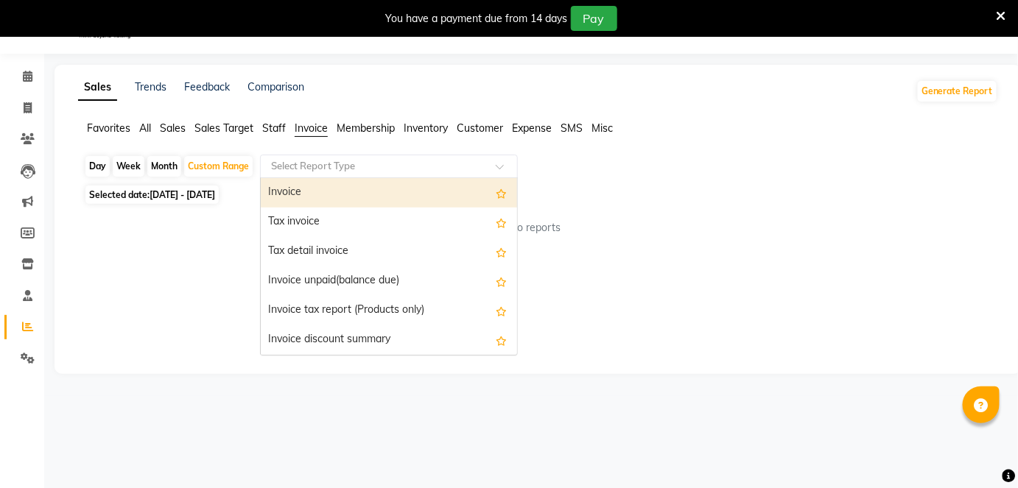
click at [362, 176] on ng-select "Select Report Type Invoice Tax invoice Tax detail invoice Invoice unpaid(balanc…" at bounding box center [389, 167] width 258 height 24
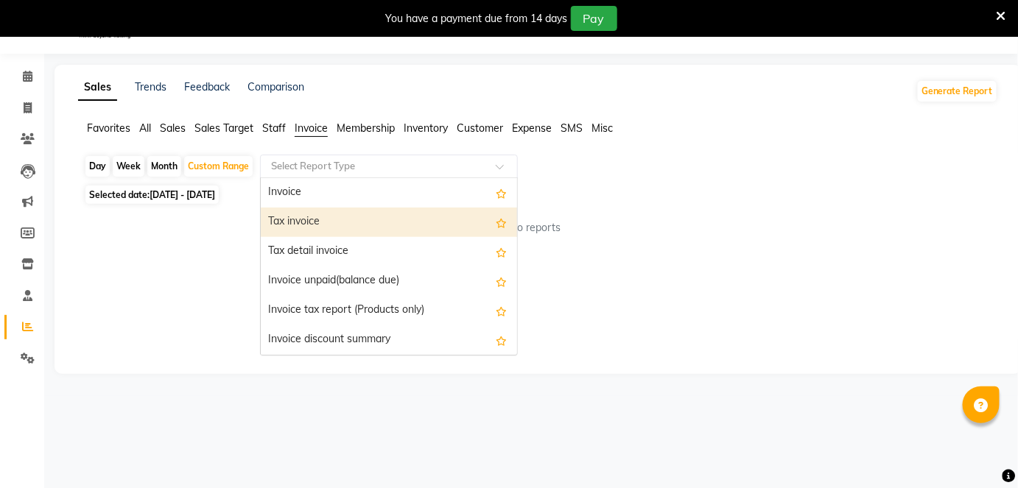
click at [324, 222] on div "Tax invoice" at bounding box center [389, 222] width 256 height 29
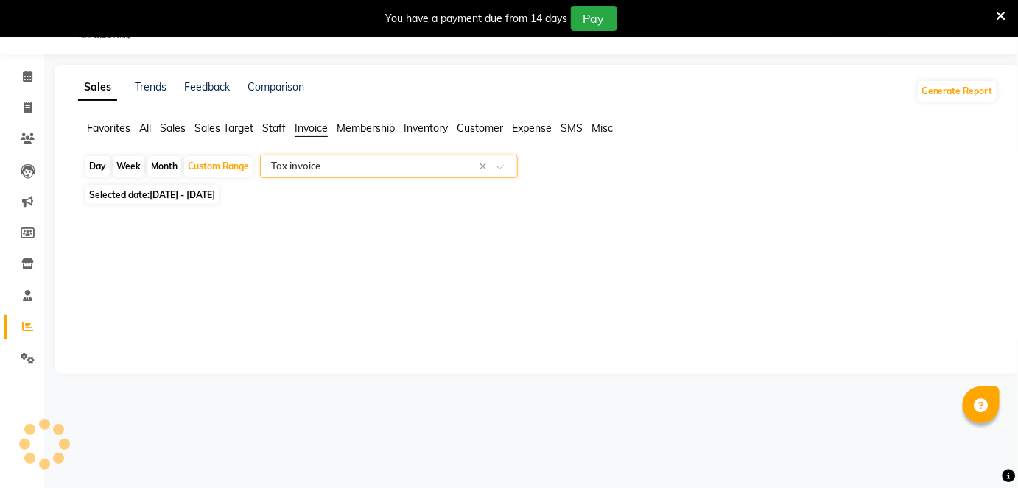
select select "full_report"
select select "csv"
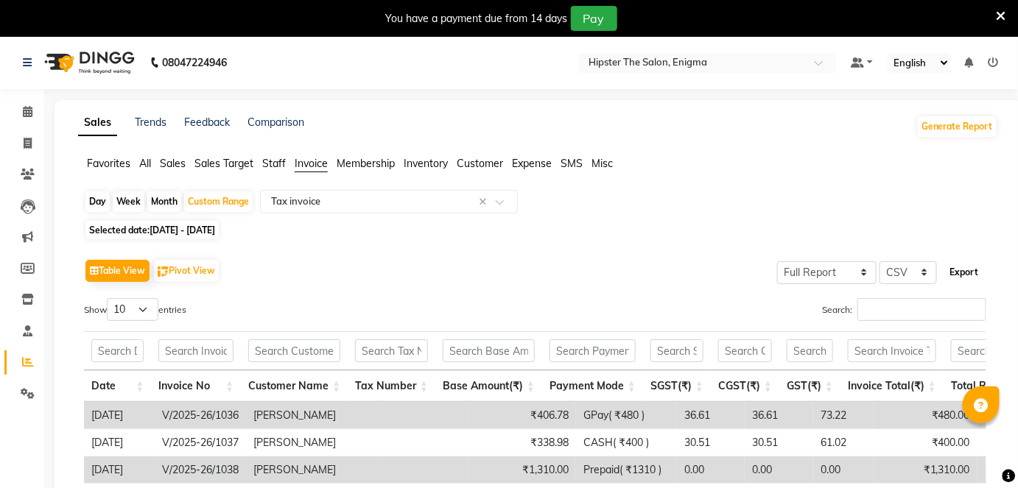
click at [971, 269] on button "Export" at bounding box center [964, 272] width 41 height 25
click at [207, 226] on span "[DATE] - [DATE]" at bounding box center [183, 230] width 66 height 11
select select "9"
select select "2025"
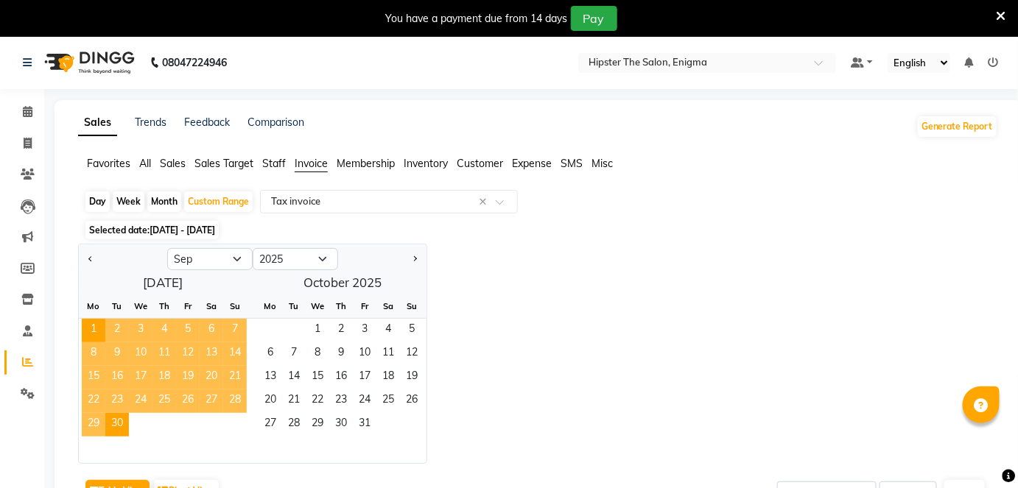
click at [207, 226] on span "[DATE] - [DATE]" at bounding box center [183, 230] width 66 height 11
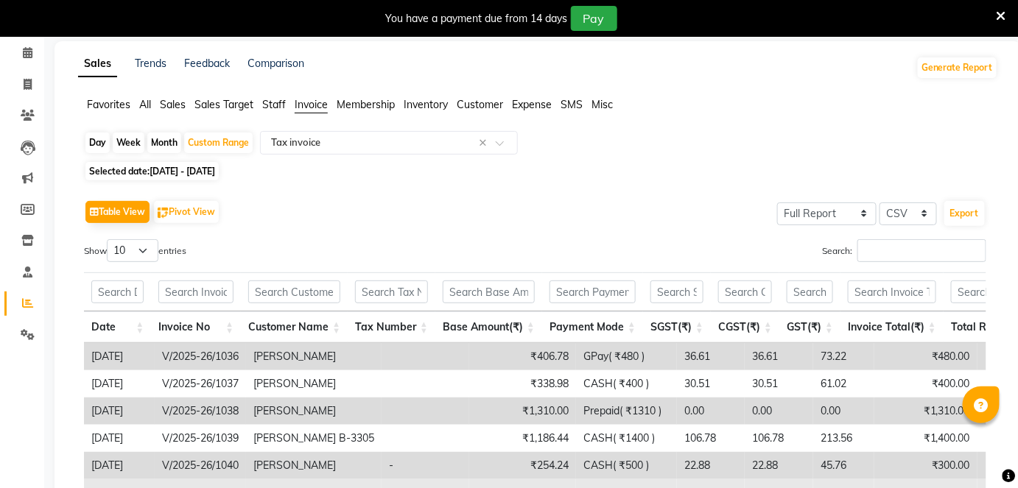
scroll to position [59, 0]
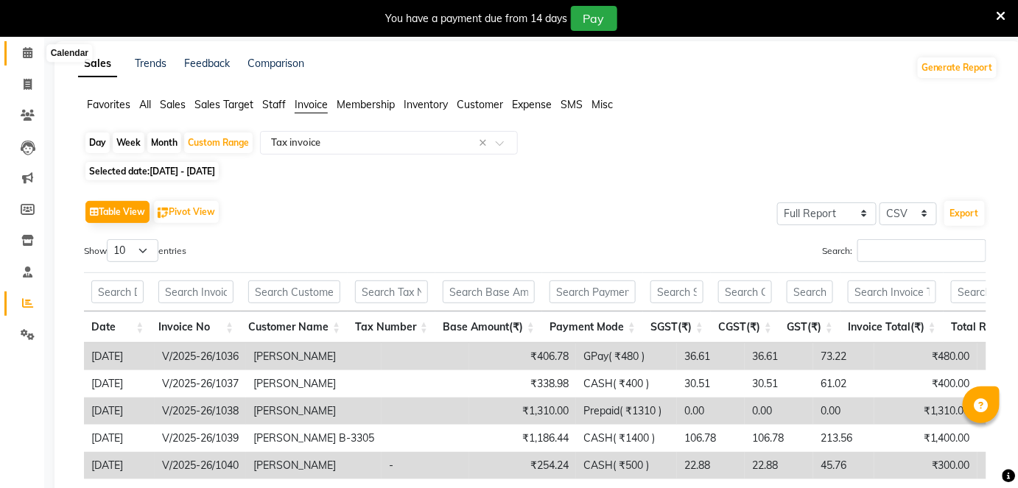
click at [31, 55] on icon at bounding box center [28, 52] width 10 height 11
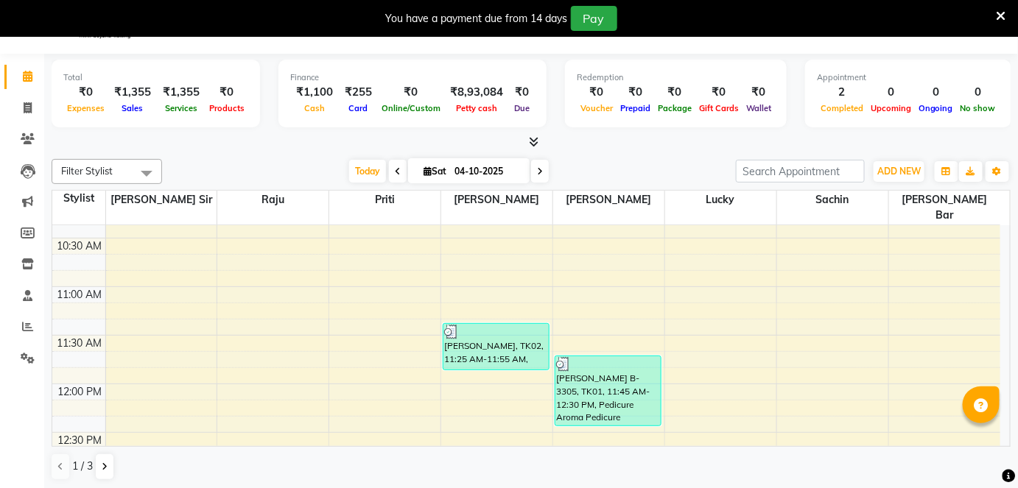
scroll to position [234, 0]
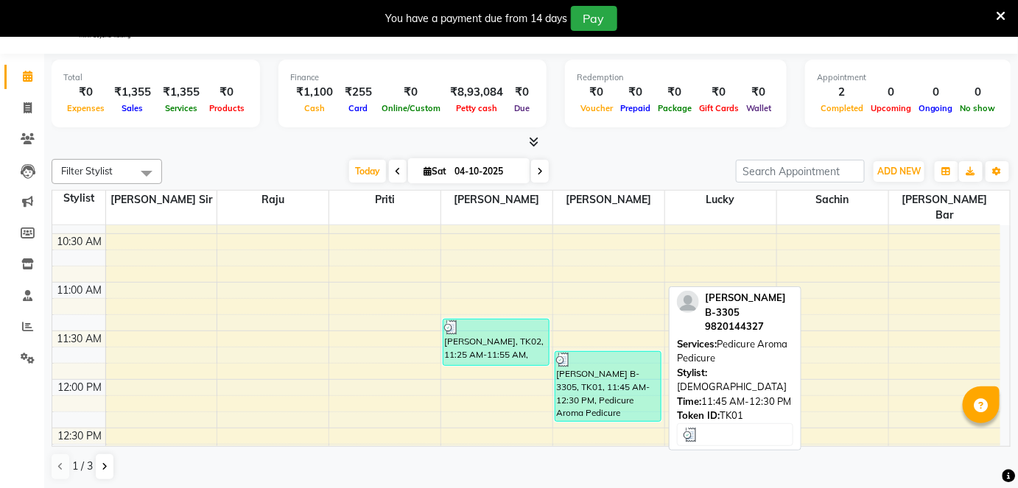
click at [594, 376] on div "[PERSON_NAME] B-3305, TK01, 11:45 AM-12:30 PM, Pedicure Aroma Pedicure" at bounding box center [607, 386] width 105 height 69
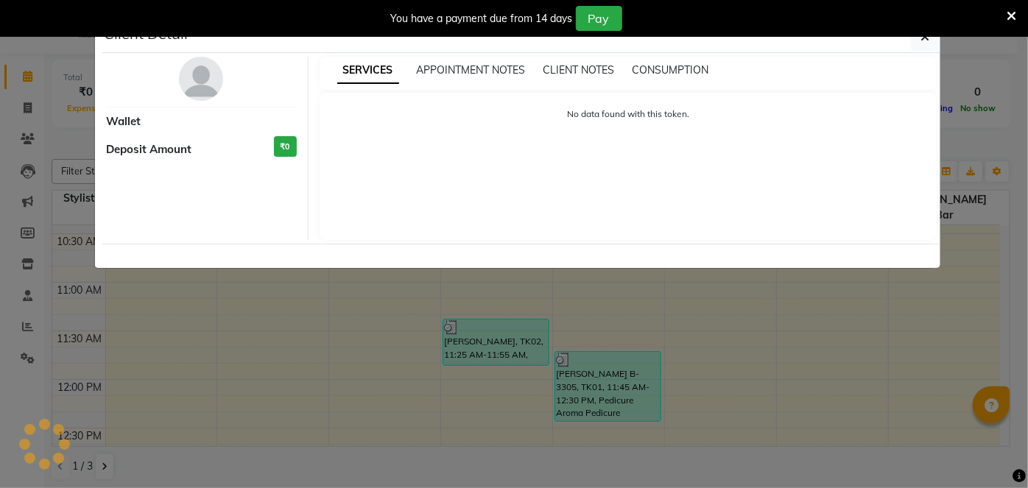
select select "3"
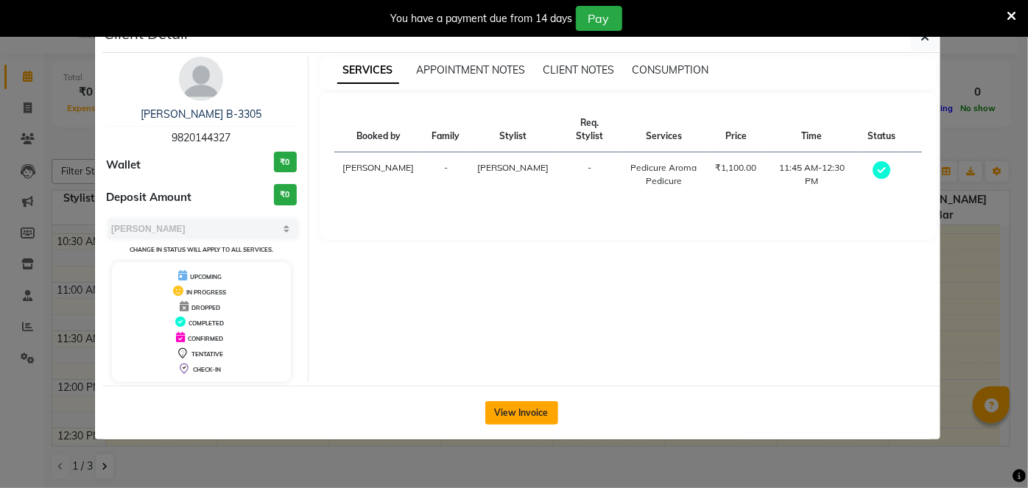
click at [526, 417] on button "View Invoice" at bounding box center [521, 414] width 73 height 24
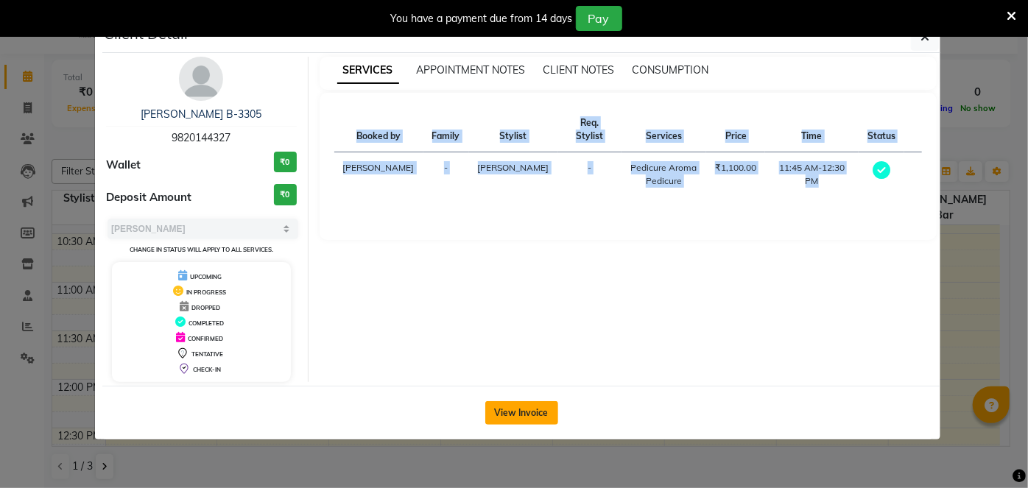
click at [526, 417] on ngb-modal-window "Client Detail [PERSON_NAME] B-3305 9820144327 Wallet ₹0 Deposit Amount ₹0 Selec…" at bounding box center [514, 244] width 1028 height 488
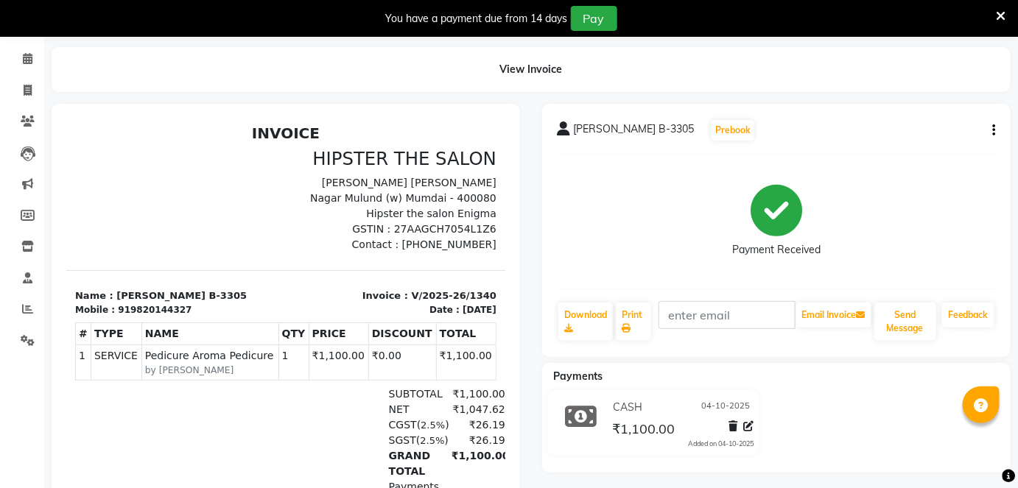
scroll to position [12, 0]
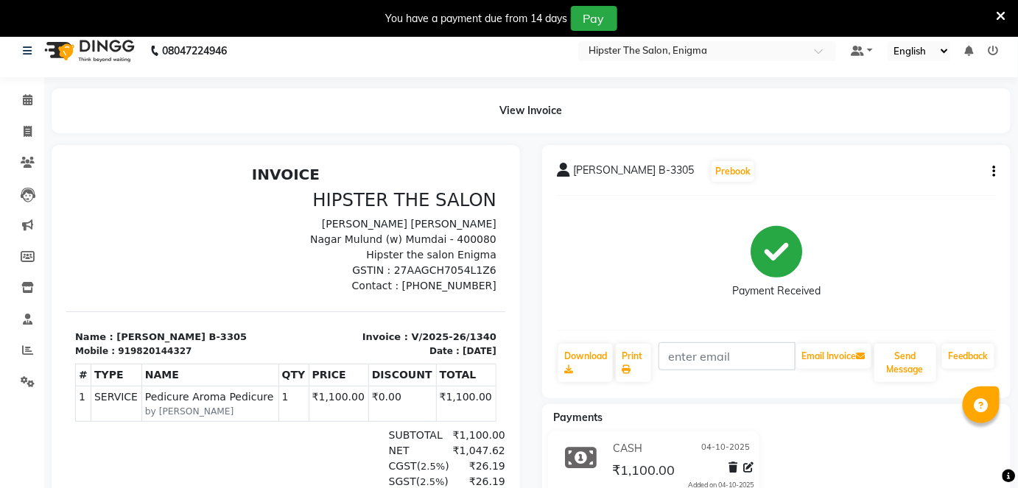
click at [164, 414] on small "by [PERSON_NAME]" at bounding box center [209, 410] width 130 height 13
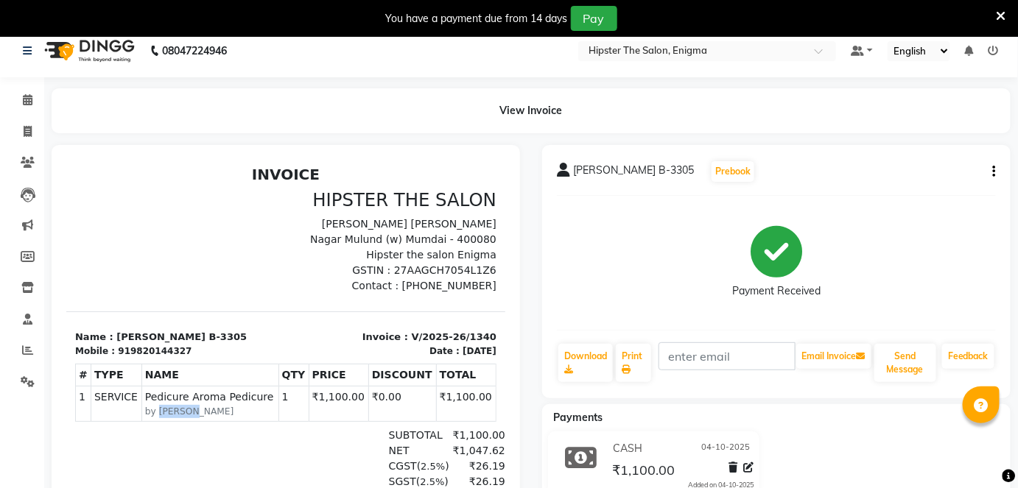
click at [164, 414] on small "by [PERSON_NAME]" at bounding box center [209, 410] width 130 height 13
click at [161, 407] on small "by [PERSON_NAME]" at bounding box center [209, 410] width 130 height 13
click at [27, 103] on icon at bounding box center [28, 99] width 10 height 11
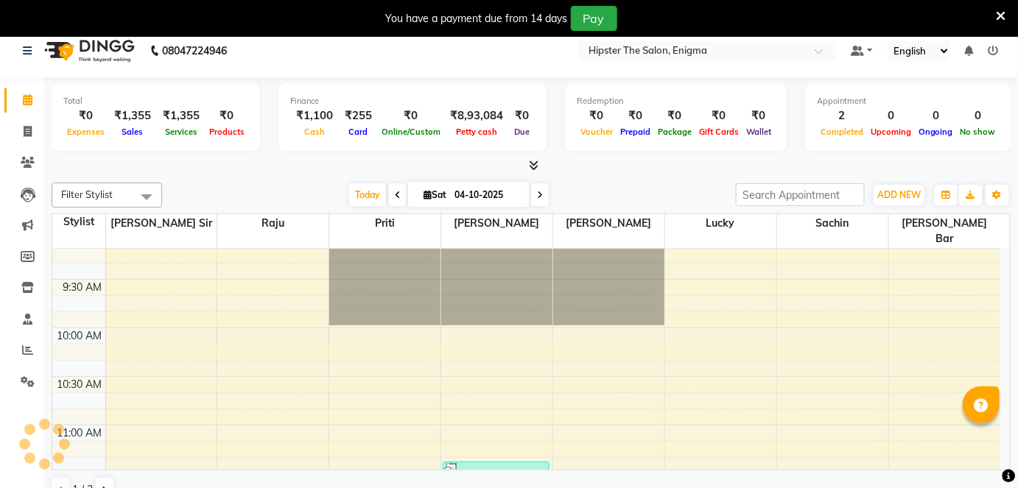
scroll to position [113, 0]
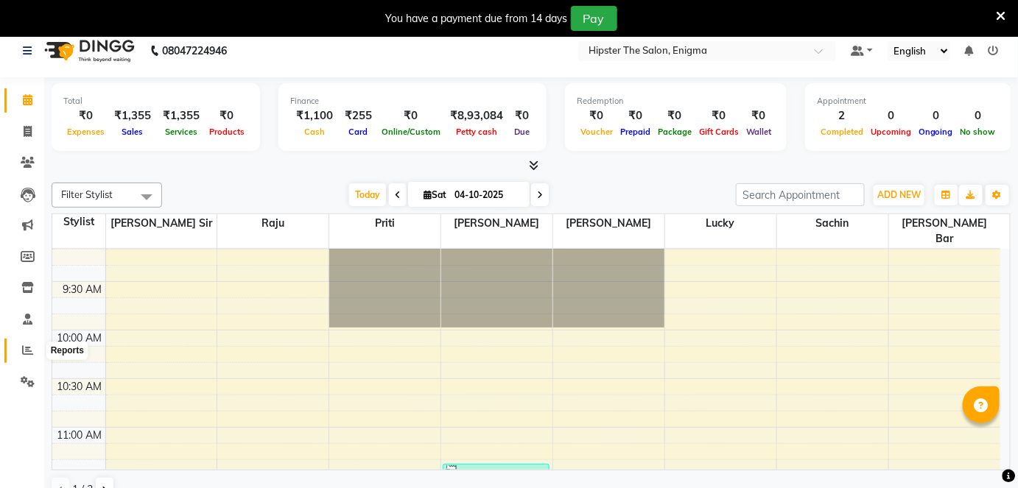
click at [29, 352] on icon at bounding box center [27, 350] width 11 height 11
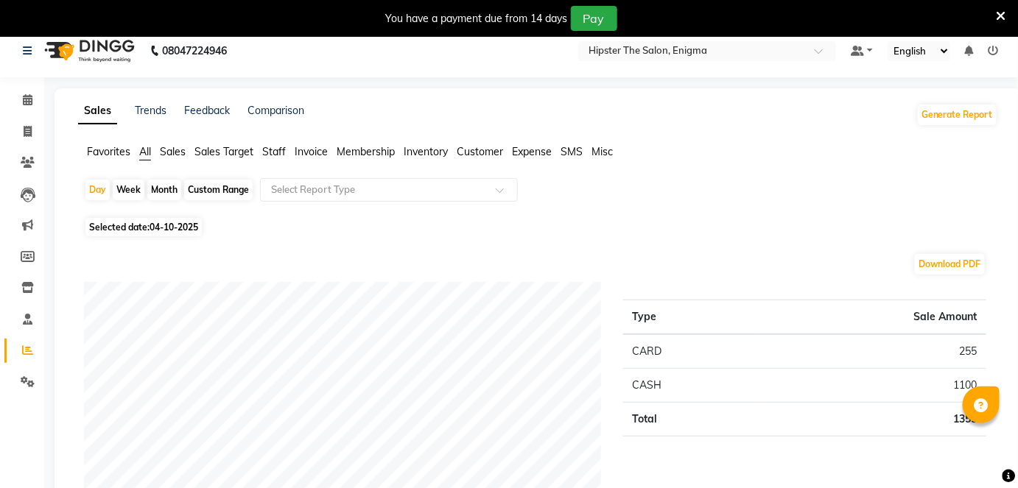
click at [277, 150] on span "Staff" at bounding box center [274, 151] width 24 height 13
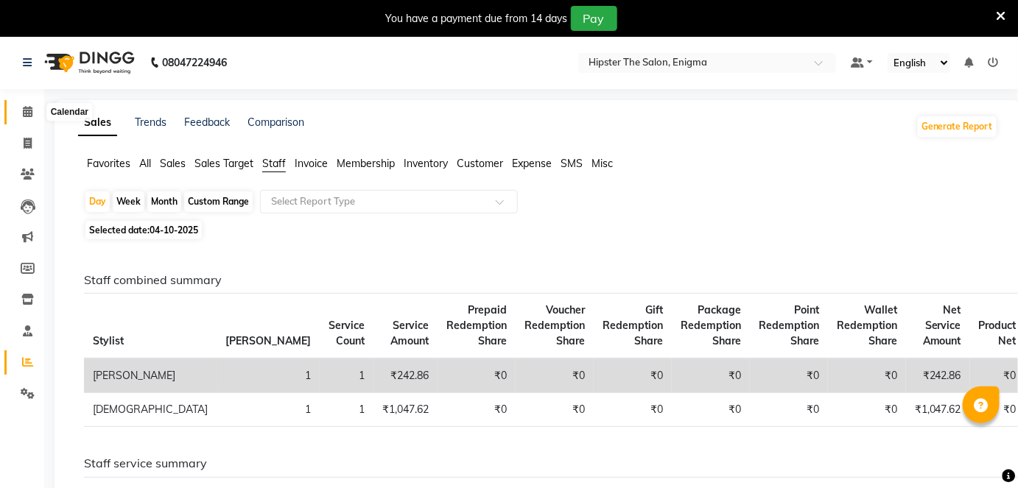
click at [27, 112] on icon at bounding box center [28, 111] width 10 height 11
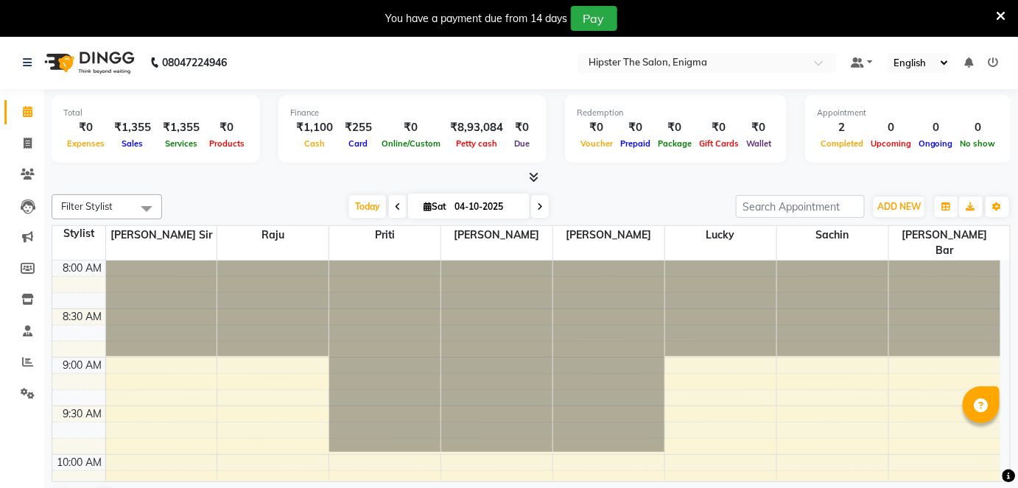
click at [426, 205] on icon at bounding box center [428, 207] width 8 height 10
select select "10"
select select "2025"
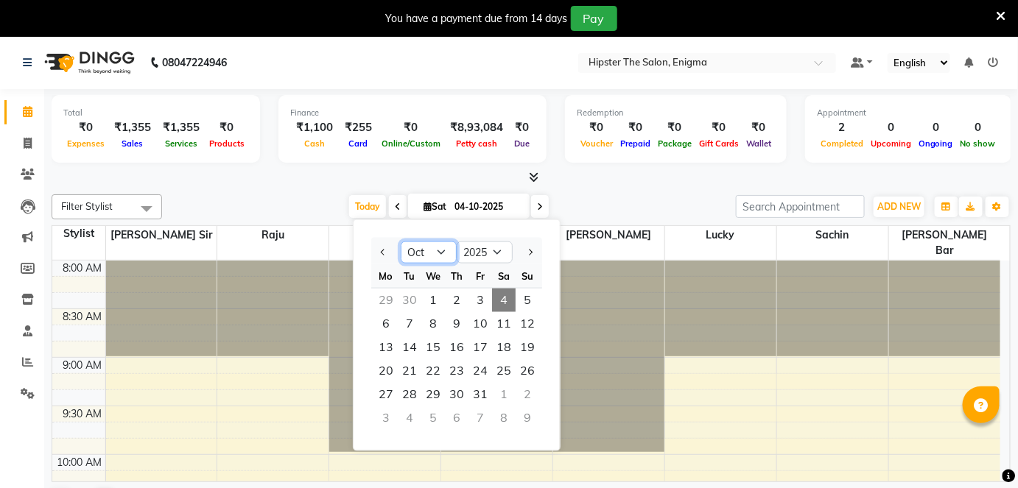
click at [444, 250] on select "Jan Feb Mar Apr May Jun [DATE] Aug Sep Oct Nov Dec" at bounding box center [429, 253] width 56 height 22
select select "11"
click at [401, 242] on select "Jan Feb Mar Apr May Jun [DATE] Aug Sep Oct Nov Dec" at bounding box center [429, 253] width 56 height 22
click at [424, 206] on icon at bounding box center [428, 207] width 8 height 10
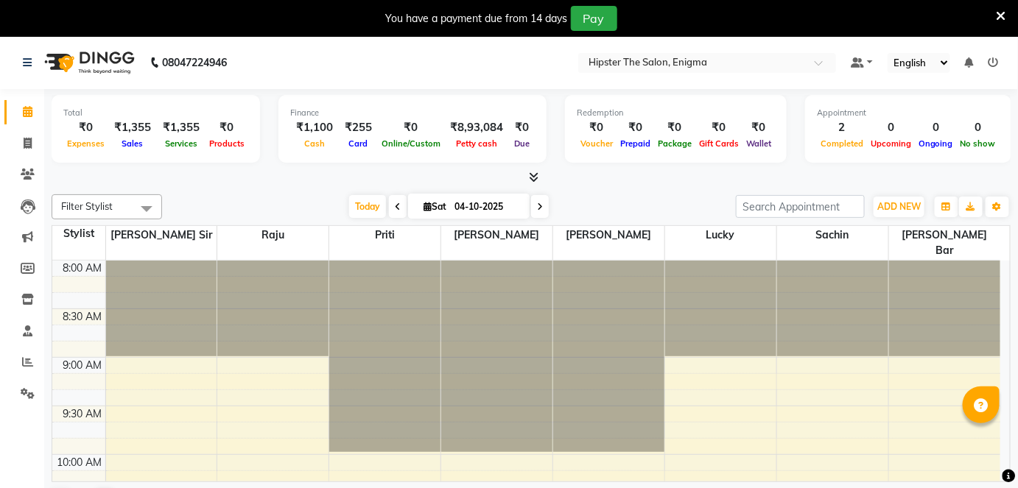
click at [424, 206] on icon at bounding box center [428, 207] width 8 height 10
select select "10"
select select "2025"
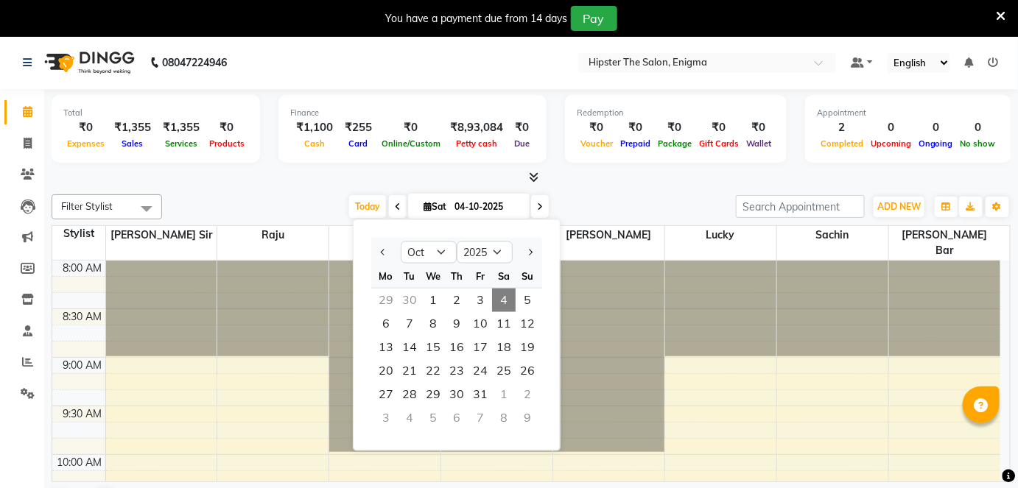
click at [670, 270] on div at bounding box center [720, 309] width 111 height 96
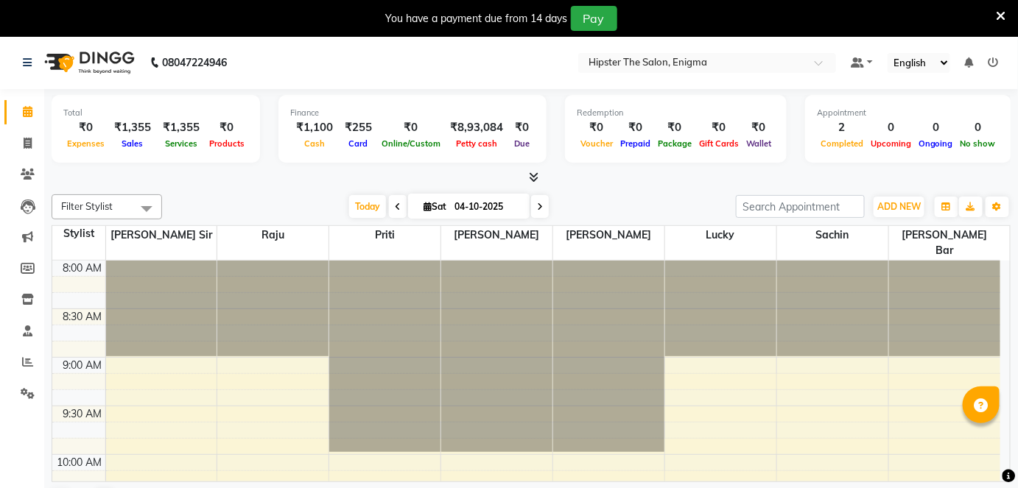
click at [424, 206] on icon at bounding box center [428, 207] width 8 height 10
select select "10"
select select "2025"
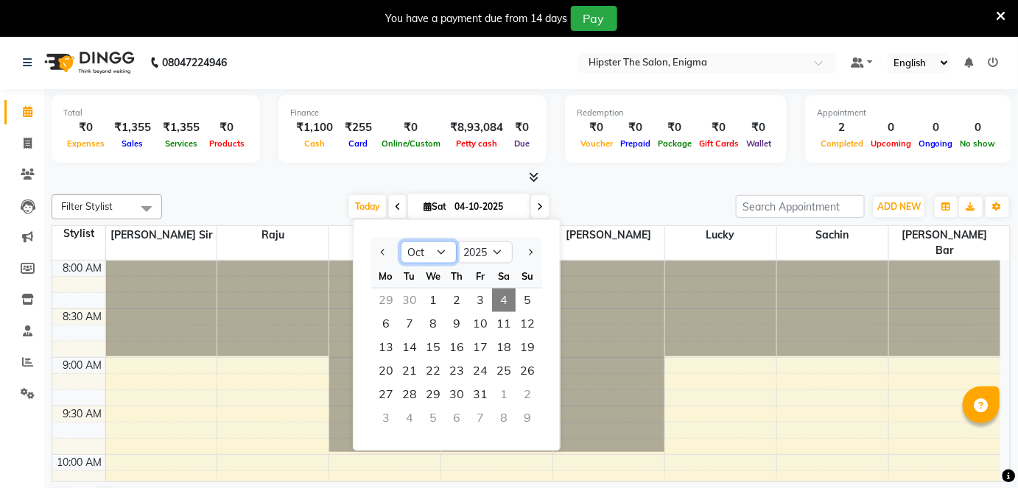
click at [436, 248] on select "Jan Feb Mar Apr May Jun [DATE] Aug Sep Oct Nov Dec" at bounding box center [429, 253] width 56 height 22
click at [401, 242] on select "Jan Feb Mar Apr May Jun [DATE] Aug Sep Oct Nov Dec" at bounding box center [429, 253] width 56 height 22
click at [441, 248] on select "Jan Feb Mar Apr May Jun [DATE] Aug Sep Oct Nov Dec" at bounding box center [429, 253] width 56 height 22
select select "10"
click at [401, 242] on select "Jan Feb Mar Apr May Jun [DATE] Aug Sep Oct Nov Dec" at bounding box center [429, 253] width 56 height 22
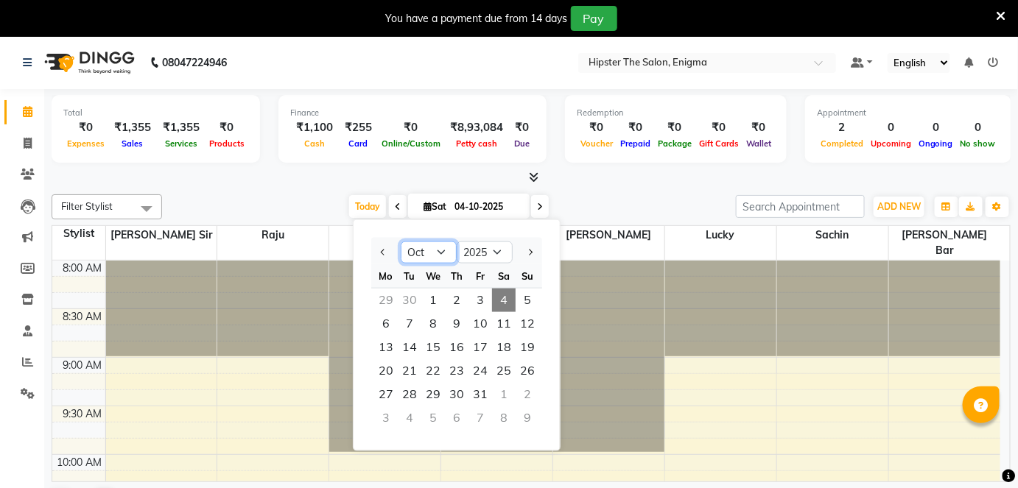
click at [811, 261] on div at bounding box center [832, 309] width 111 height 96
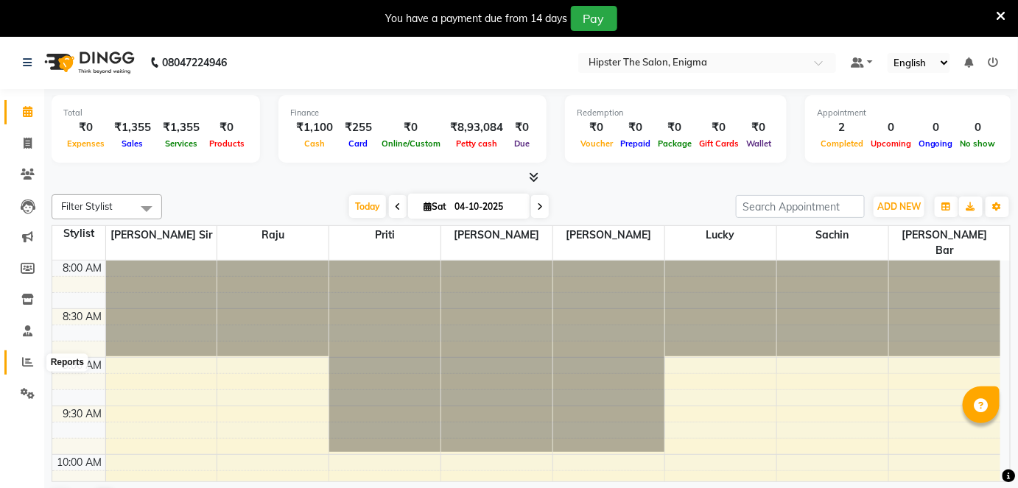
click at [31, 364] on icon at bounding box center [27, 362] width 11 height 11
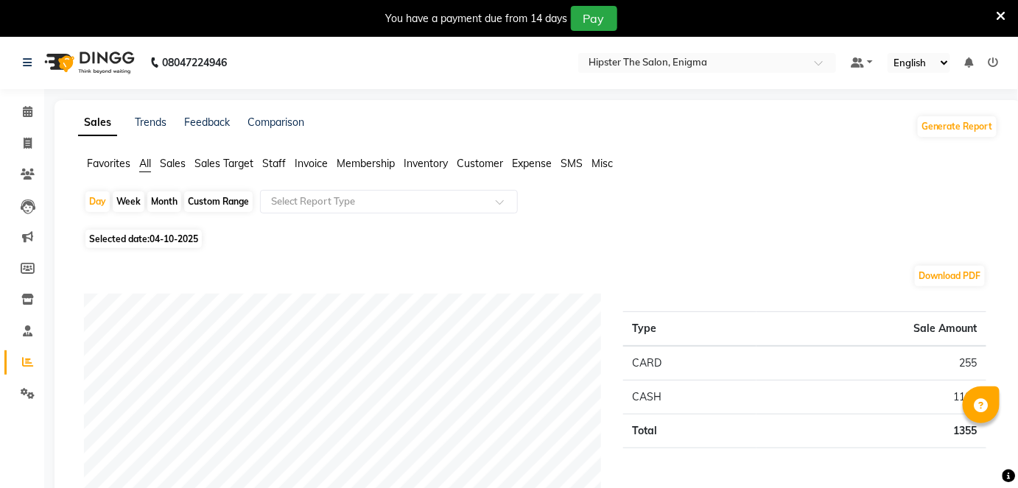
click at [199, 203] on div "Custom Range" at bounding box center [218, 202] width 69 height 21
select select "10"
select select "2025"
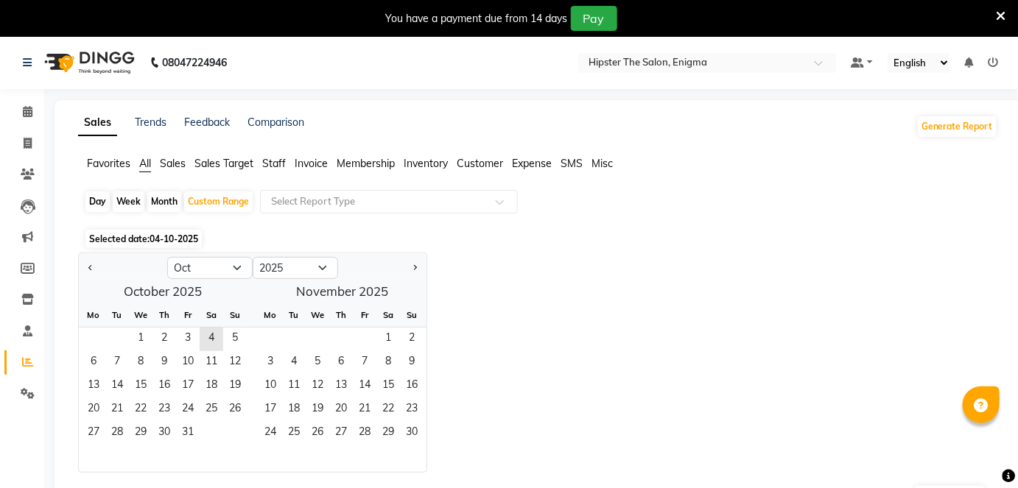
click at [273, 164] on span "Staff" at bounding box center [274, 163] width 24 height 13
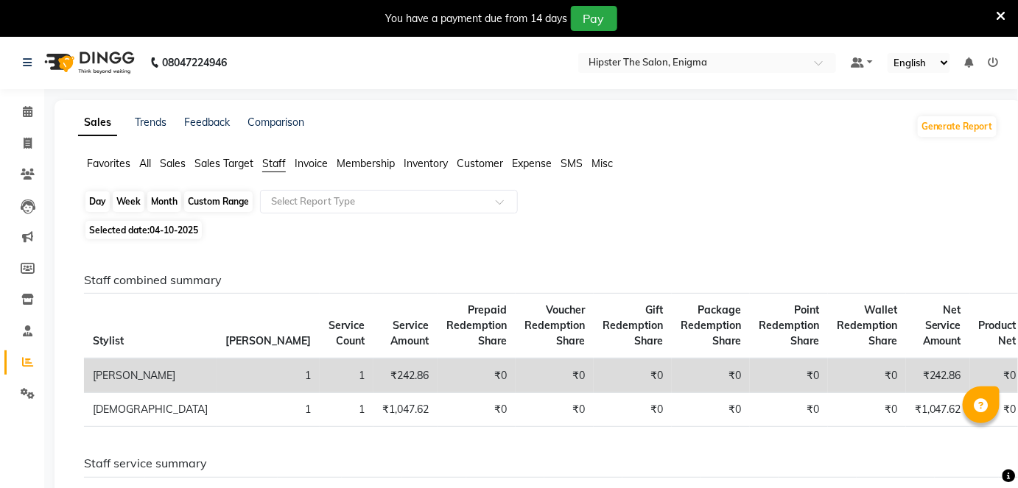
click at [230, 201] on div "Custom Range" at bounding box center [218, 202] width 69 height 21
select select "10"
select select "2025"
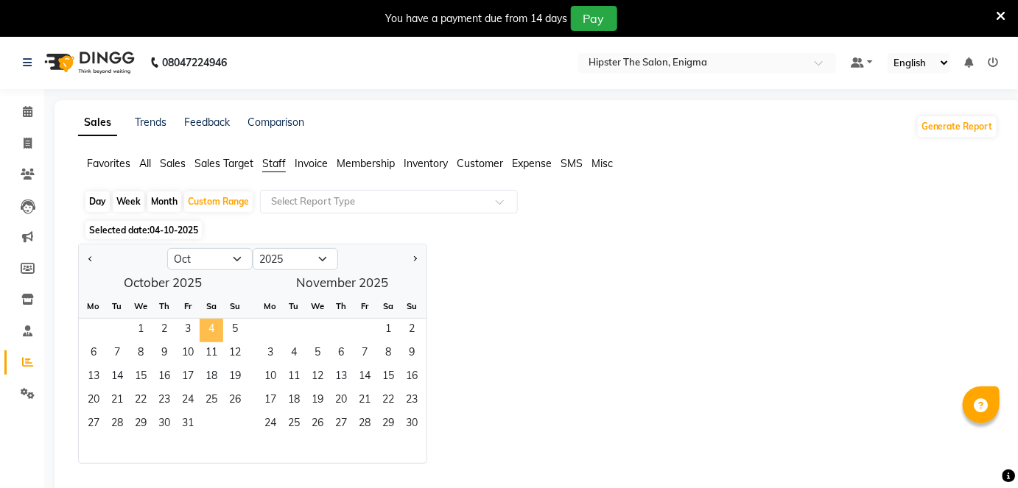
drag, startPoint x: 144, startPoint y: 333, endPoint x: 206, endPoint y: 329, distance: 62.7
click at [206, 329] on div "1 2 3 4 5" at bounding box center [163, 331] width 168 height 24
click at [206, 329] on span "4" at bounding box center [212, 331] width 24 height 24
click at [130, 331] on span "1" at bounding box center [141, 331] width 24 height 24
click at [207, 329] on span "4" at bounding box center [212, 331] width 24 height 24
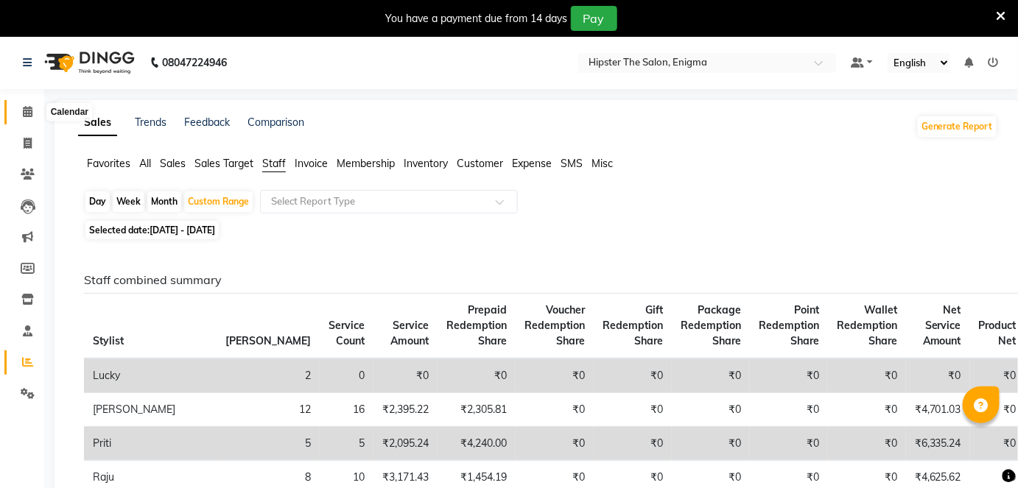
click at [27, 116] on icon at bounding box center [28, 111] width 10 height 11
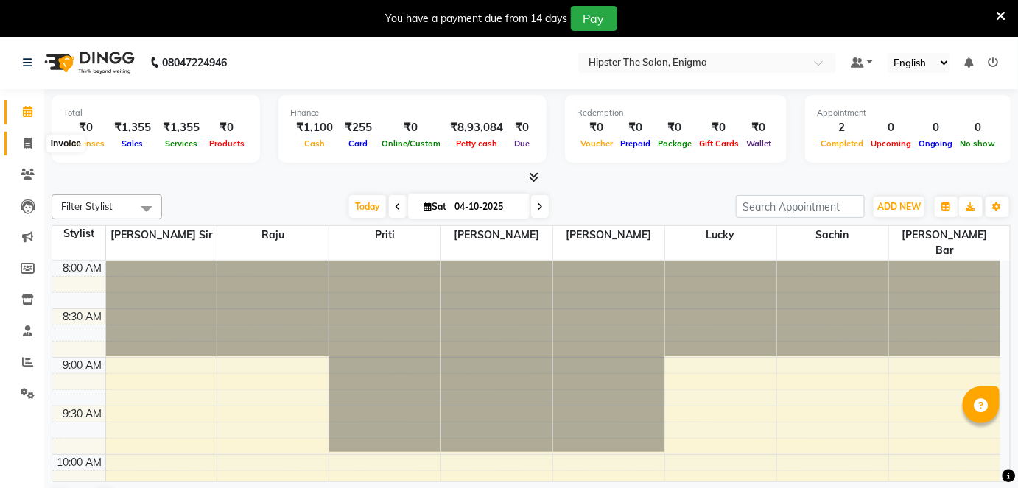
click at [28, 141] on icon at bounding box center [28, 143] width 8 height 11
select select "service"
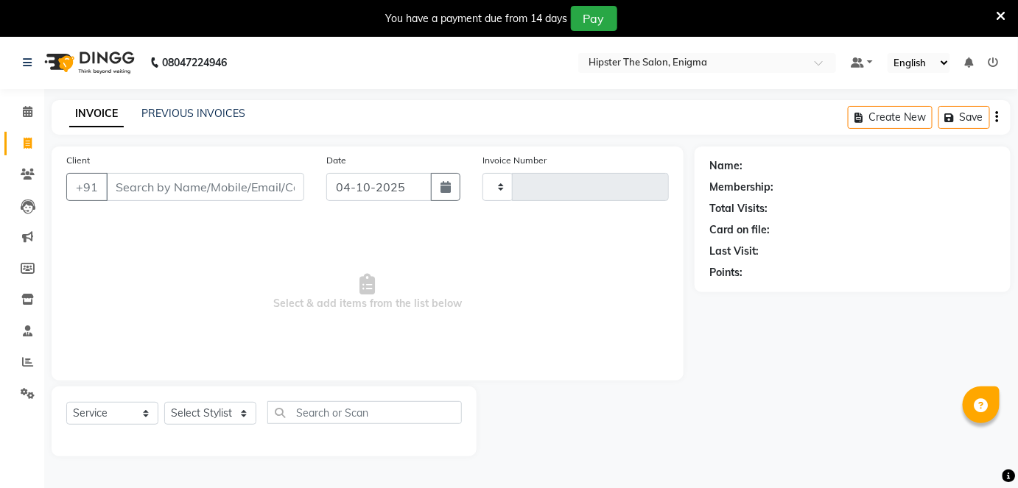
type input "1341"
select select "4468"
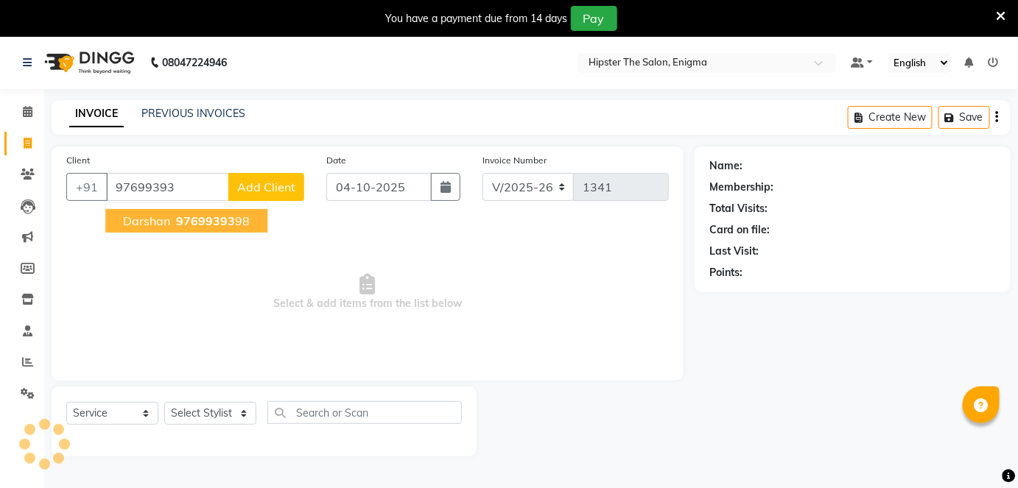
click at [211, 221] on span "97699393" at bounding box center [205, 221] width 59 height 15
type input "9769939398"
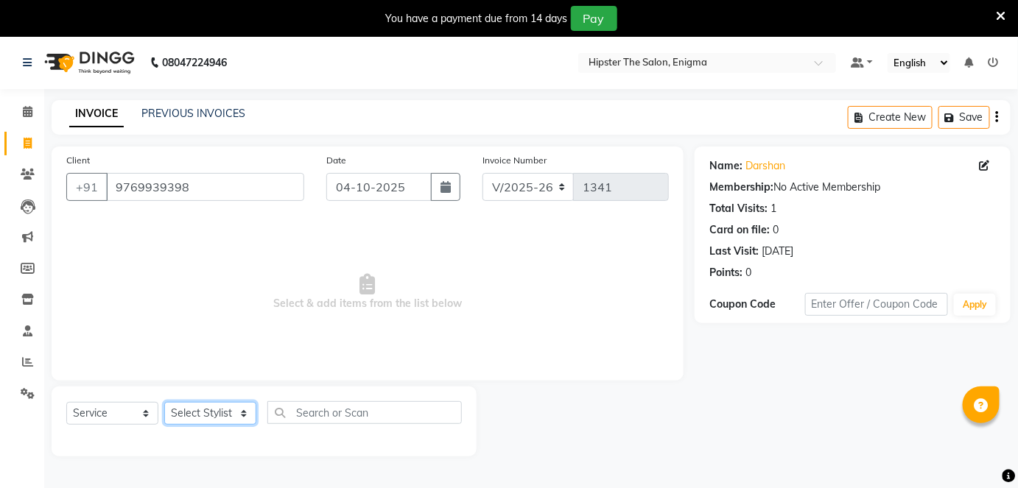
click at [201, 410] on select "Select Stylist [PERSON_NAME] [PERSON_NAME] [PERSON_NAME] [PERSON_NAME] poonam […" at bounding box center [210, 413] width 92 height 23
select select "27612"
click at [164, 402] on select "Select Stylist [PERSON_NAME] [PERSON_NAME] [PERSON_NAME] [PERSON_NAME] poonam […" at bounding box center [210, 413] width 92 height 23
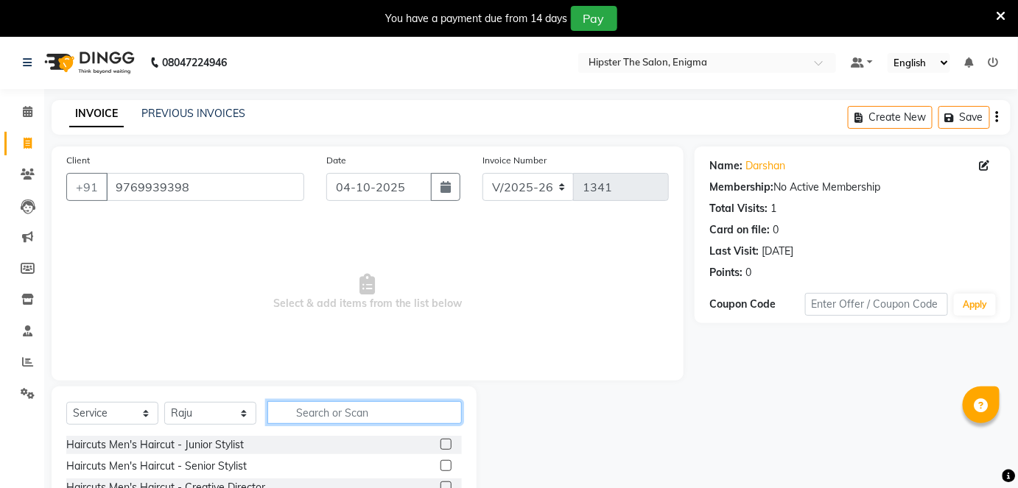
click at [340, 407] on input "text" at bounding box center [364, 413] width 194 height 23
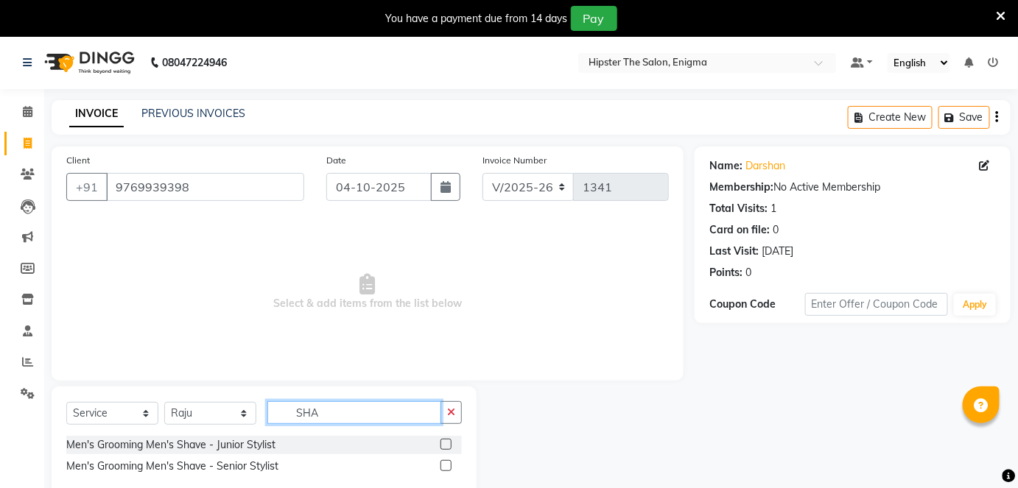
type input "SHA"
click at [444, 467] on label at bounding box center [446, 465] width 11 height 11
click at [444, 467] on input "checkbox" at bounding box center [446, 467] width 10 height 10
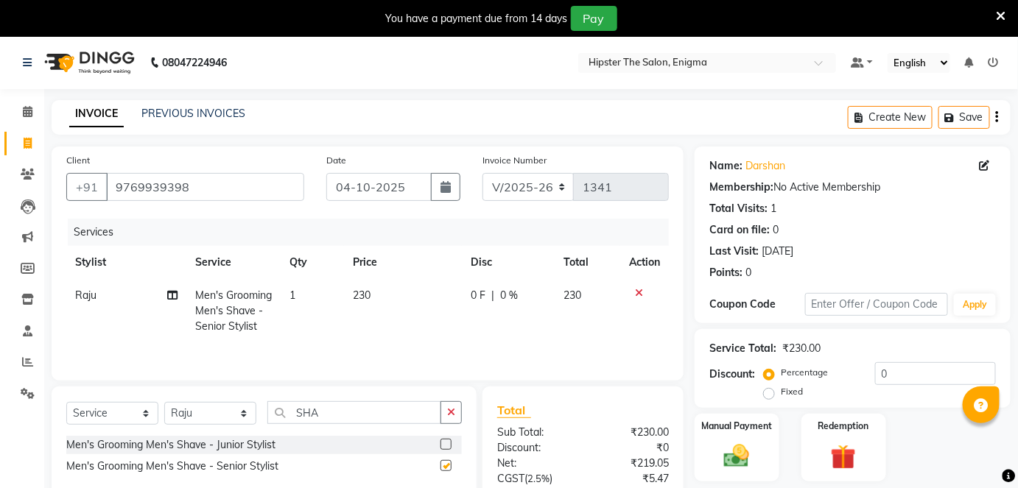
checkbox input "false"
click at [982, 165] on icon at bounding box center [985, 166] width 10 height 10
select select "[DEMOGRAPHIC_DATA]"
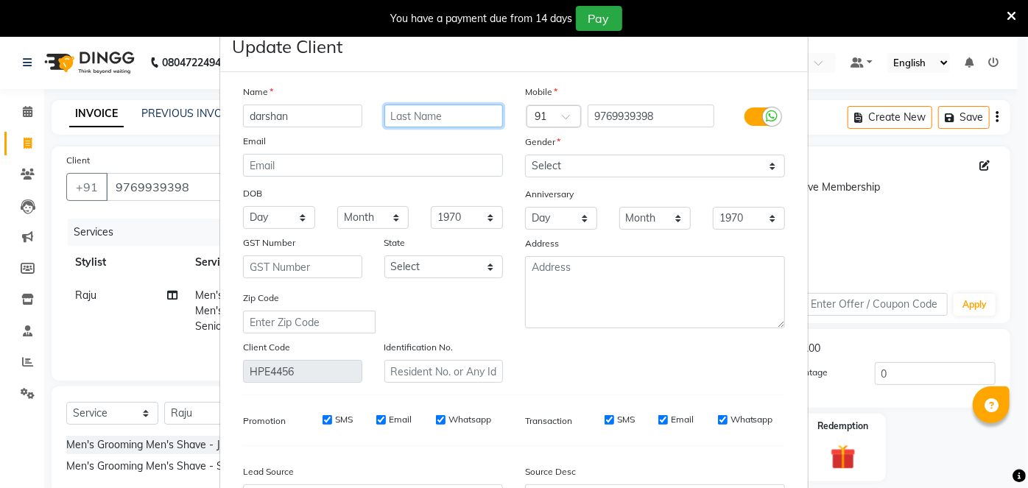
click at [421, 115] on input "text" at bounding box center [444, 116] width 119 height 23
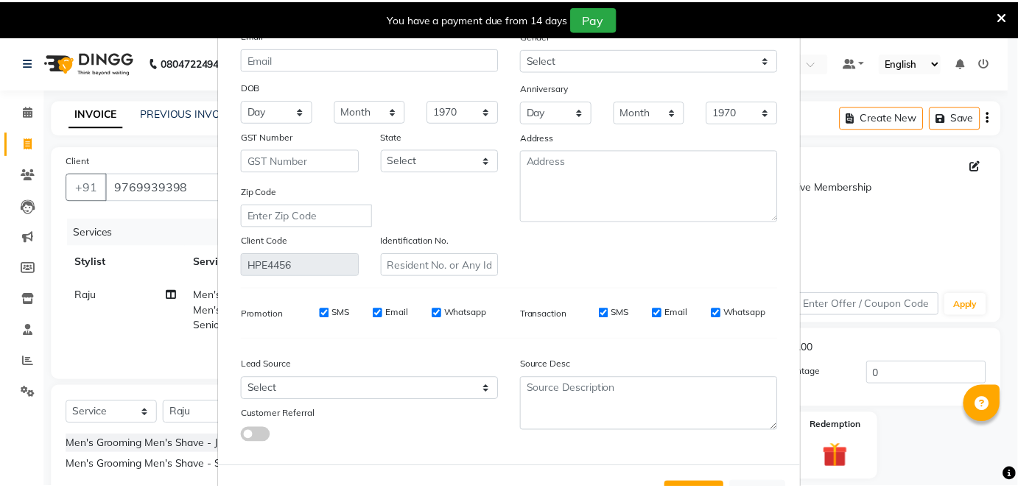
scroll to position [164, 0]
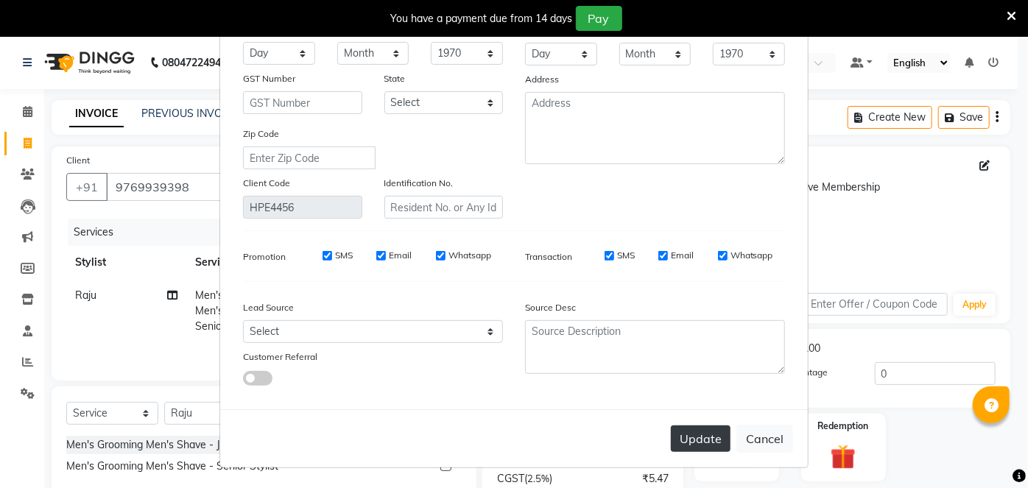
click at [691, 432] on button "Update" at bounding box center [701, 439] width 60 height 27
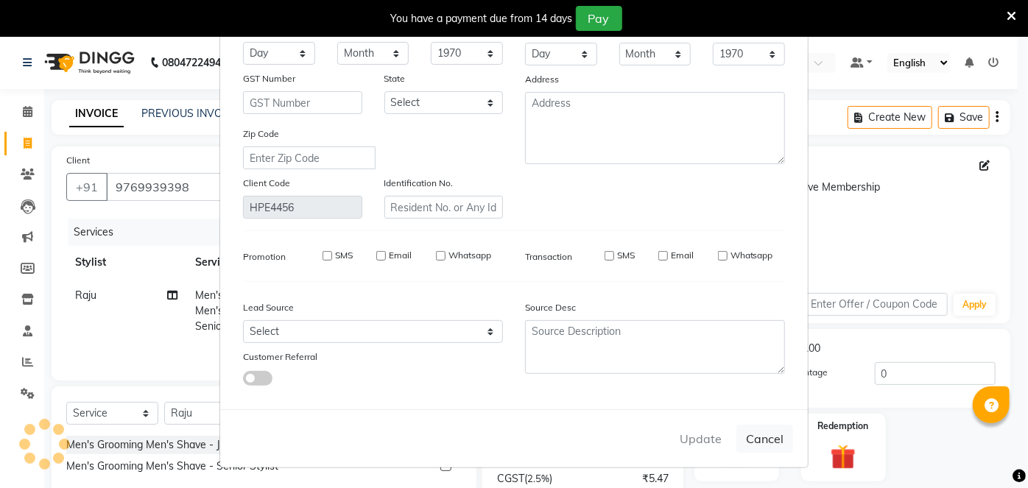
select select
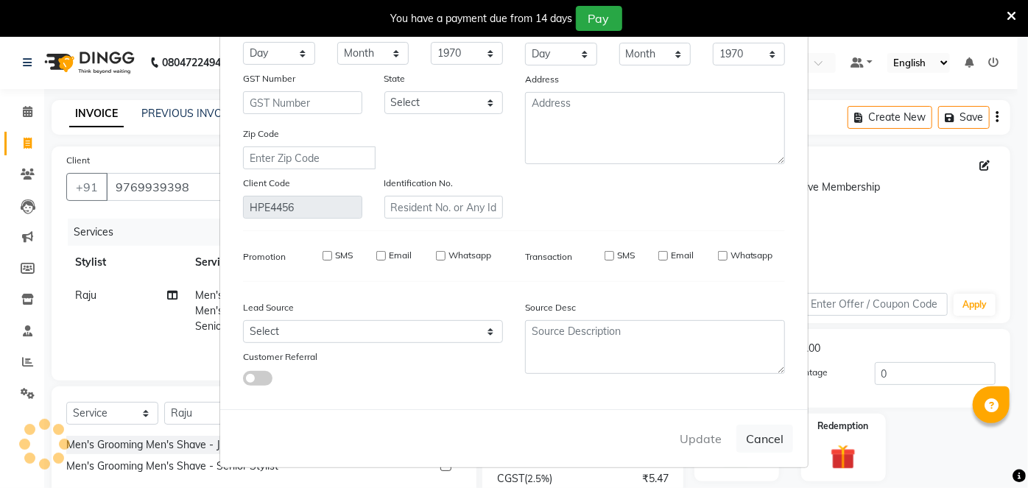
select select
checkbox input "false"
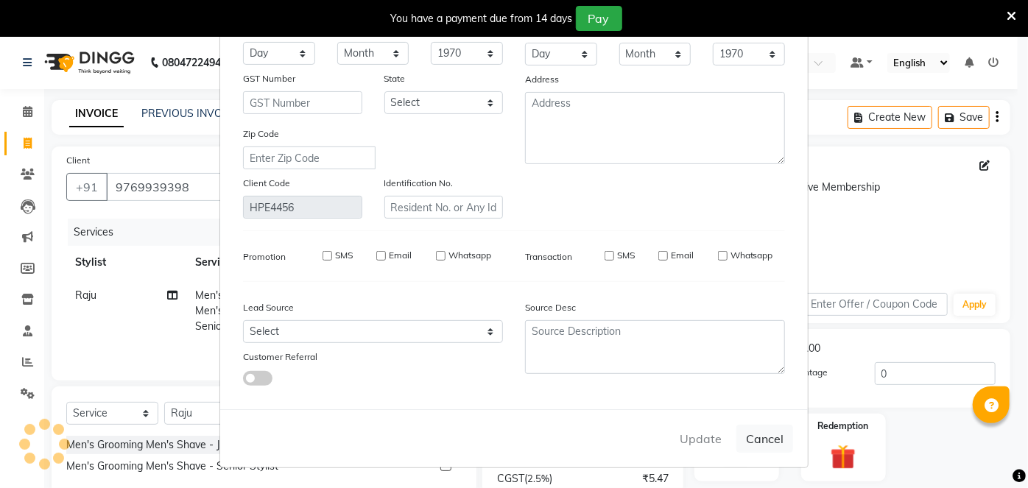
checkbox input "false"
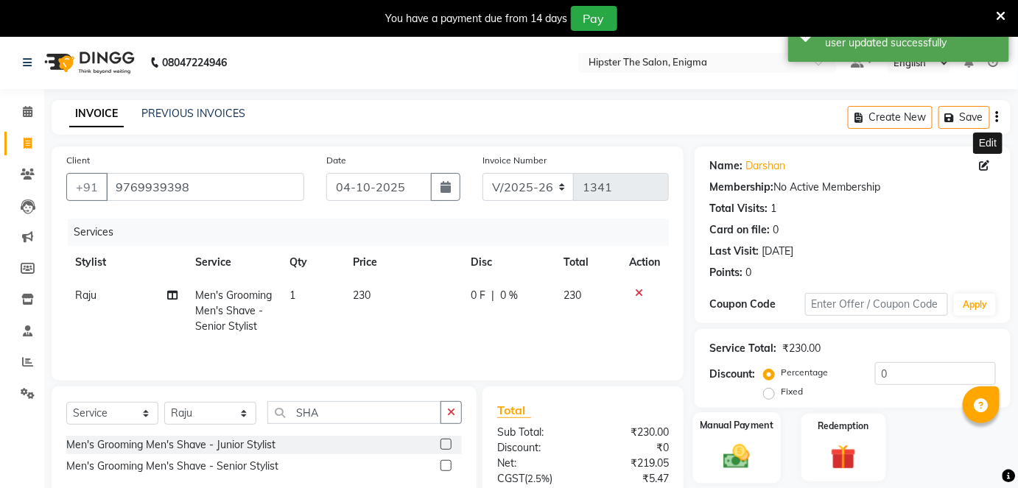
click at [730, 458] on img at bounding box center [736, 456] width 43 height 30
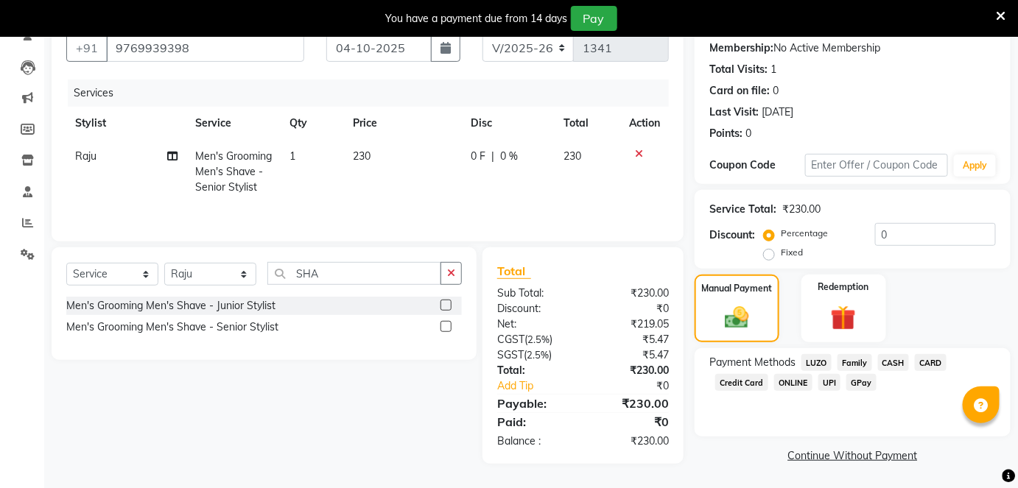
click at [899, 362] on span "CASH" at bounding box center [894, 362] width 32 height 17
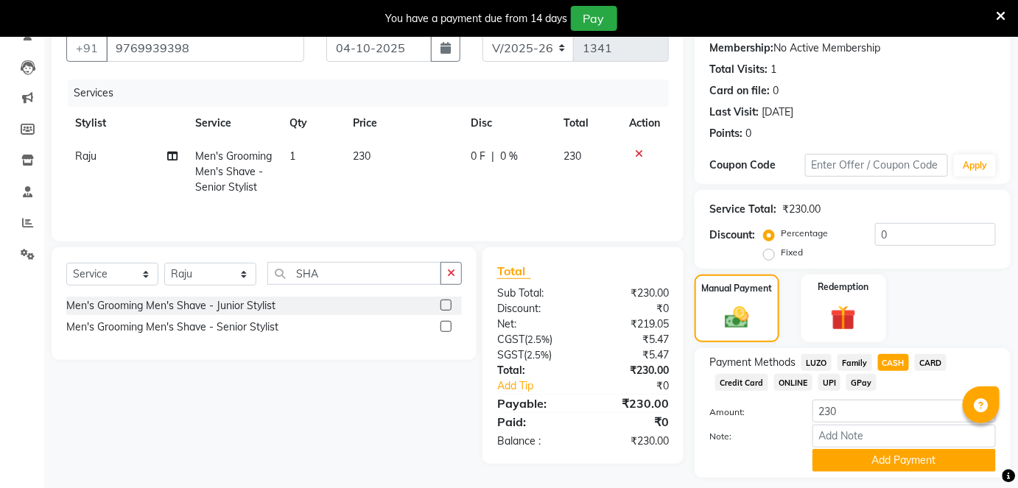
scroll to position [180, 0]
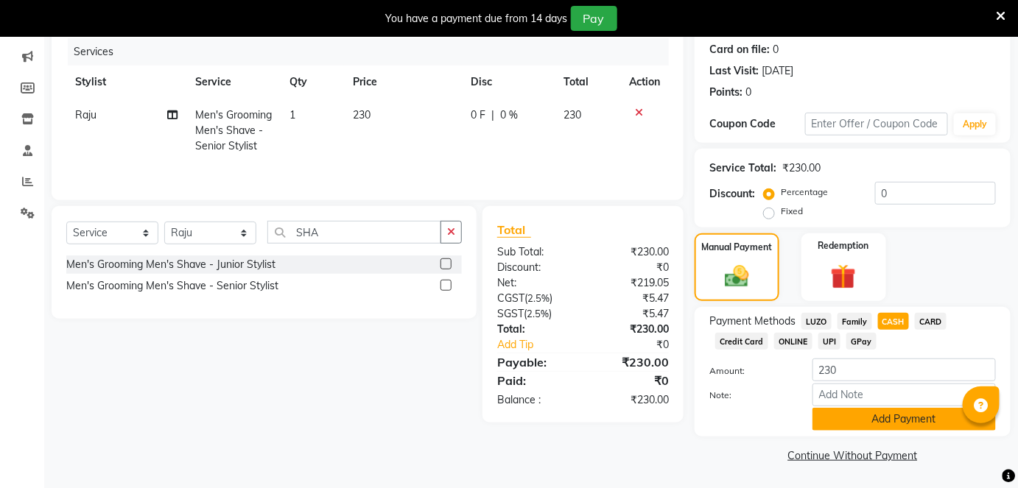
click at [894, 418] on button "Add Payment" at bounding box center [904, 419] width 183 height 23
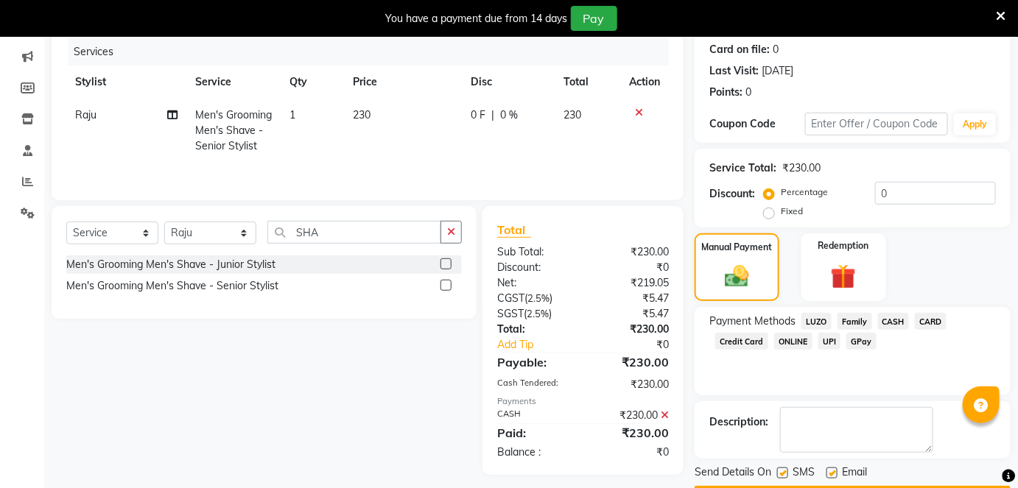
scroll to position [222, 0]
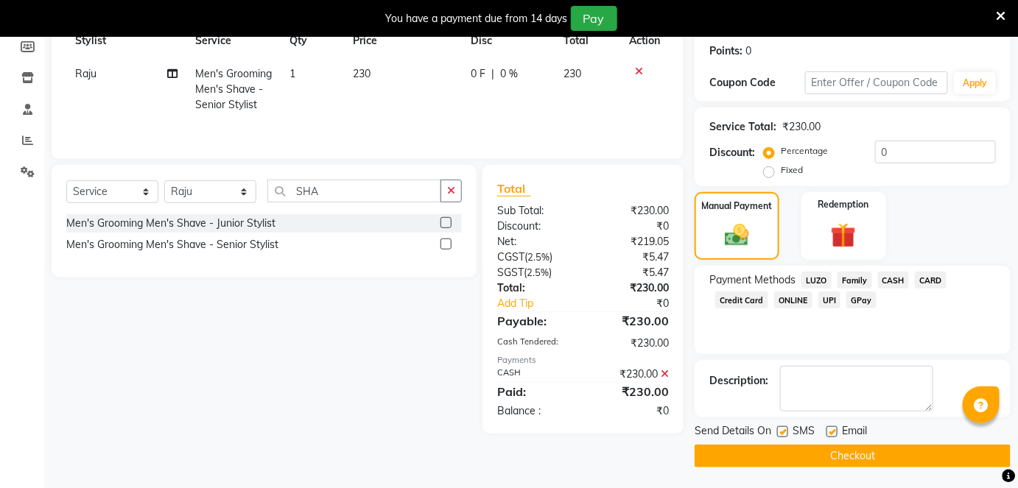
click at [838, 458] on button "Checkout" at bounding box center [853, 456] width 316 height 23
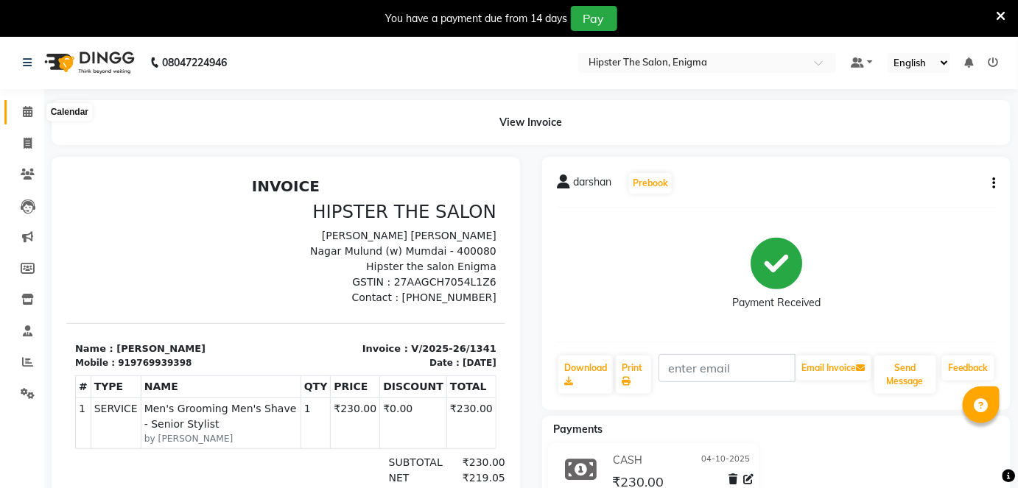
click at [29, 115] on icon at bounding box center [28, 111] width 10 height 11
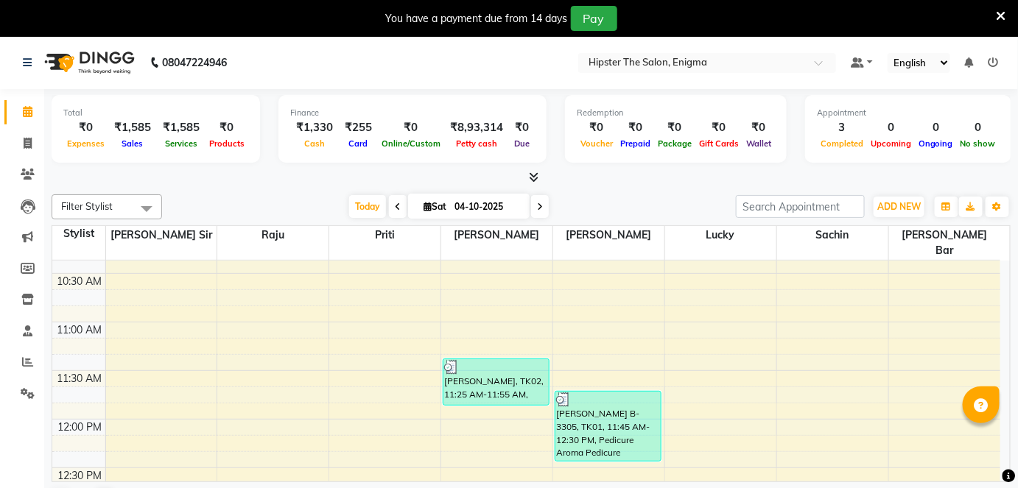
scroll to position [236, 0]
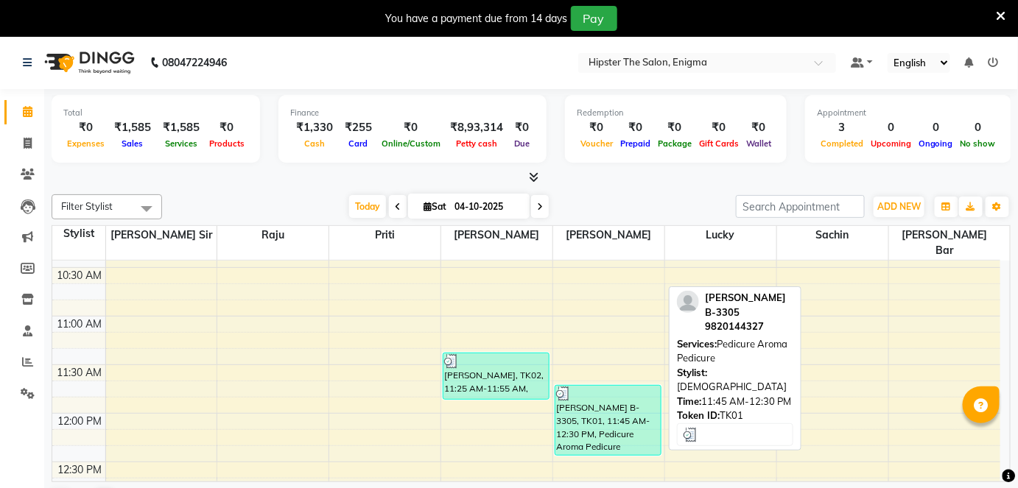
click at [585, 407] on div "[PERSON_NAME] B-3305, TK01, 11:45 AM-12:30 PM, Pedicure Aroma Pedicure" at bounding box center [607, 420] width 105 height 69
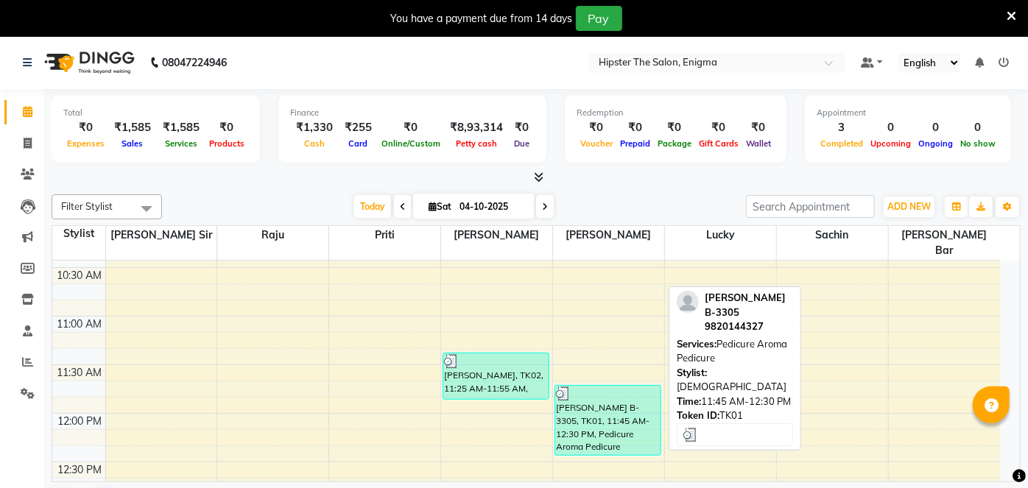
select select "3"
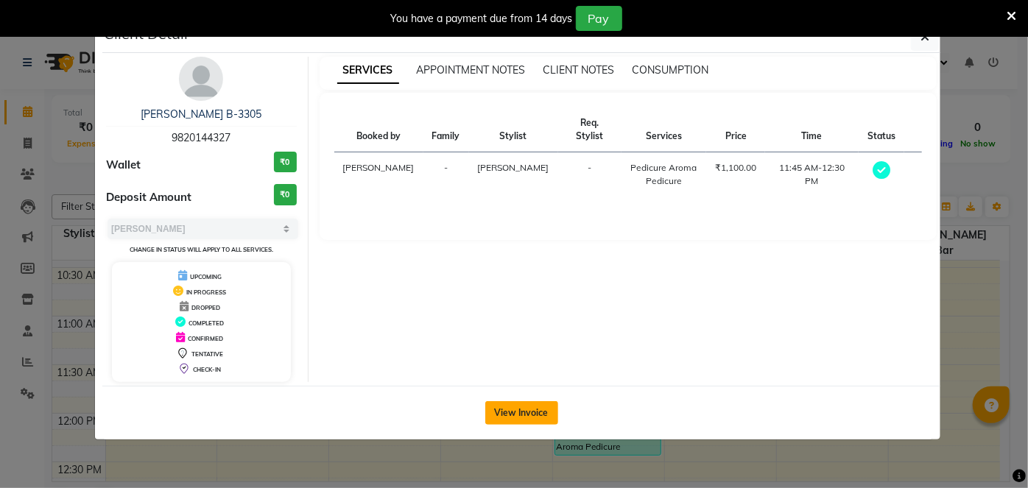
click at [533, 410] on button "View Invoice" at bounding box center [521, 414] width 73 height 24
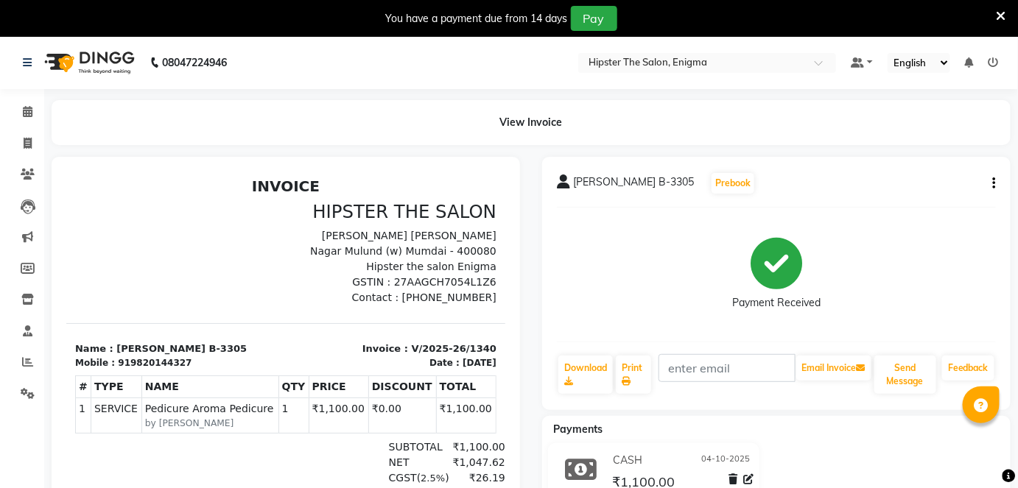
click at [994, 184] on icon "button" at bounding box center [994, 183] width 3 height 1
click at [911, 178] on div "Edit Item Staff" at bounding box center [921, 175] width 101 height 18
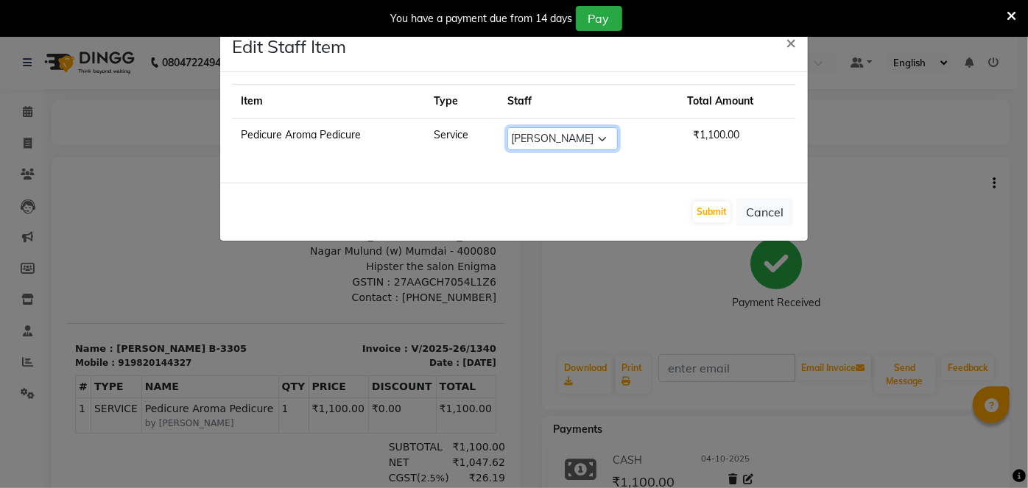
click at [555, 142] on select "Select [PERSON_NAME] [PERSON_NAME] [PERSON_NAME] sir iershad Lucky [PERSON_NAME…" at bounding box center [563, 138] width 111 height 23
select select "85574"
click at [508, 127] on select "Select [PERSON_NAME] [PERSON_NAME] [PERSON_NAME] sir iershad Lucky [PERSON_NAME…" at bounding box center [563, 138] width 111 height 23
click at [715, 214] on button "Submit" at bounding box center [712, 212] width 38 height 21
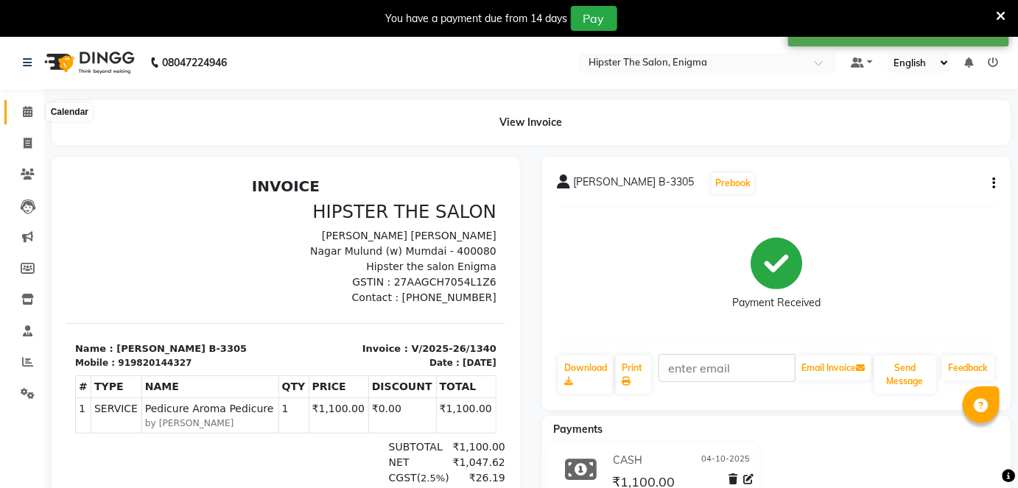
click at [24, 119] on span at bounding box center [28, 112] width 26 height 17
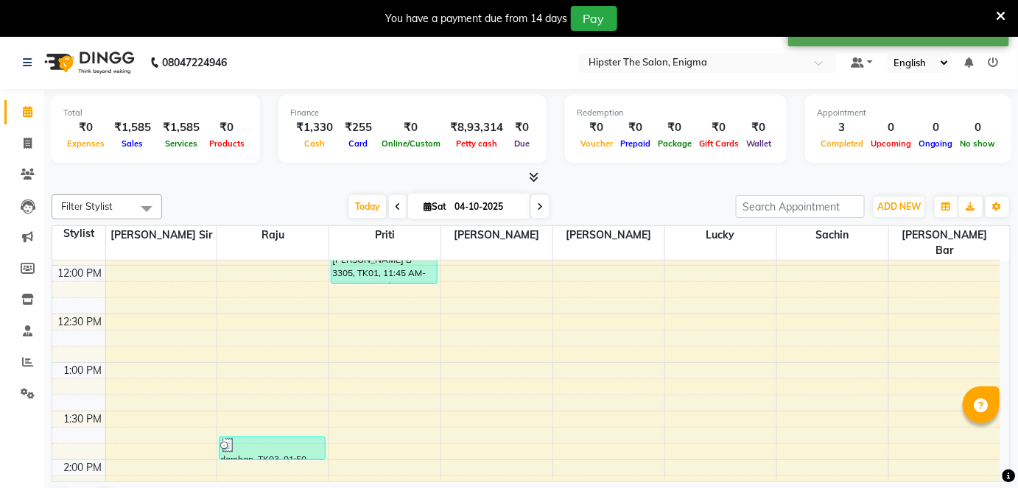
scroll to position [383, 0]
